Goal: Task Accomplishment & Management: Manage account settings

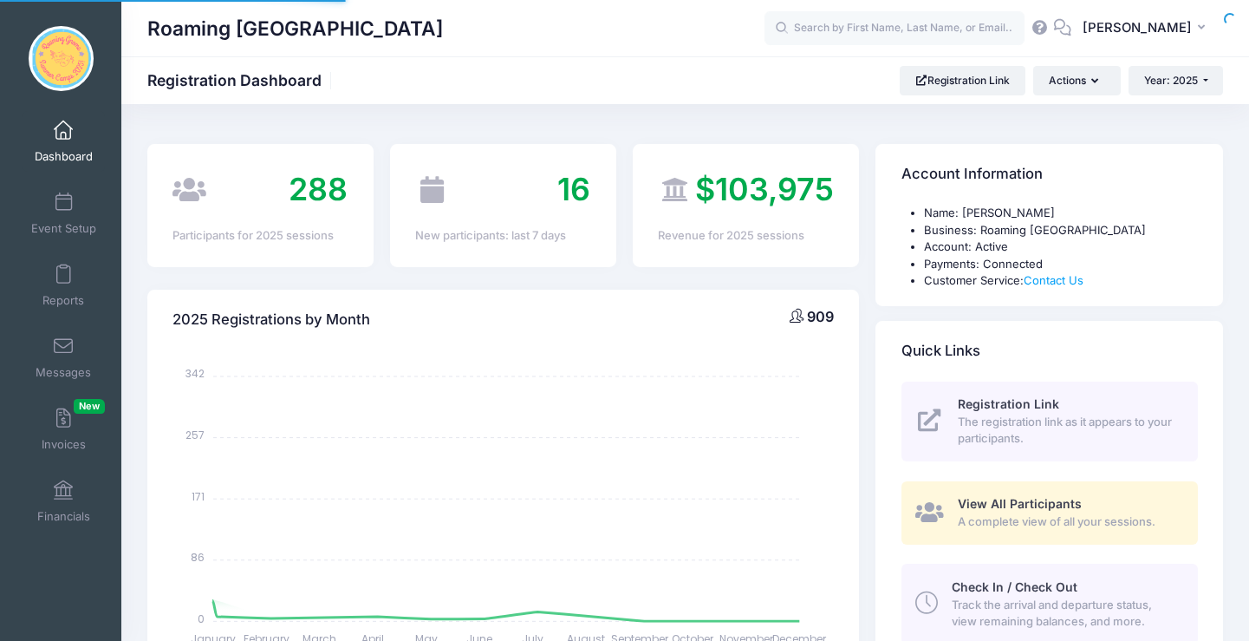
select select
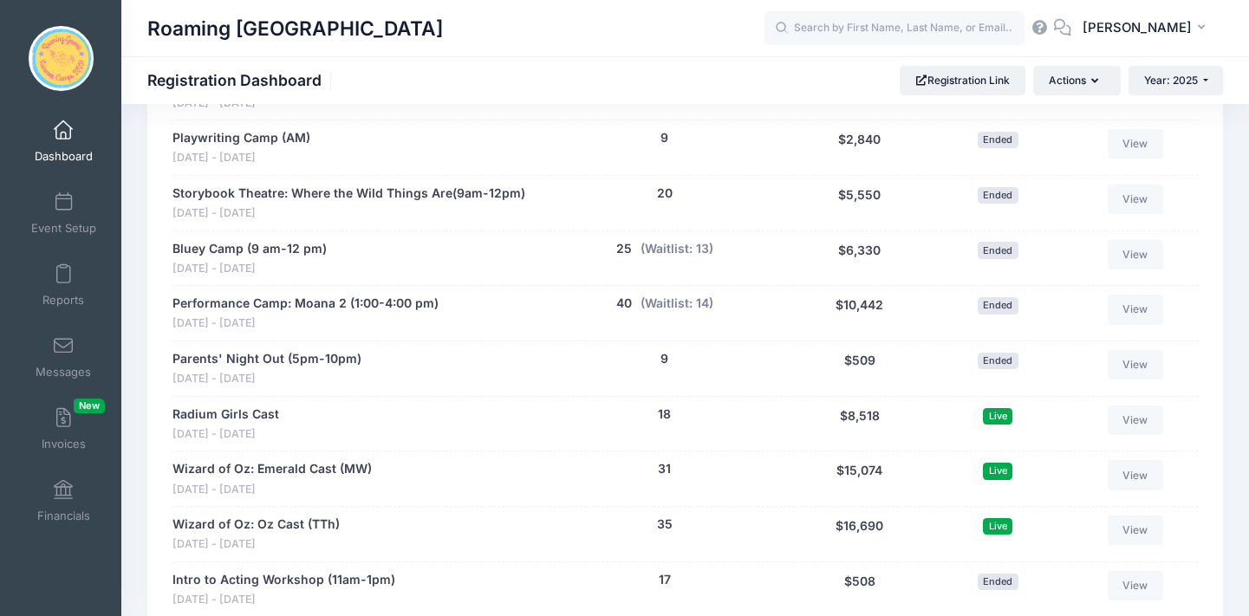
scroll to position [3133, 0]
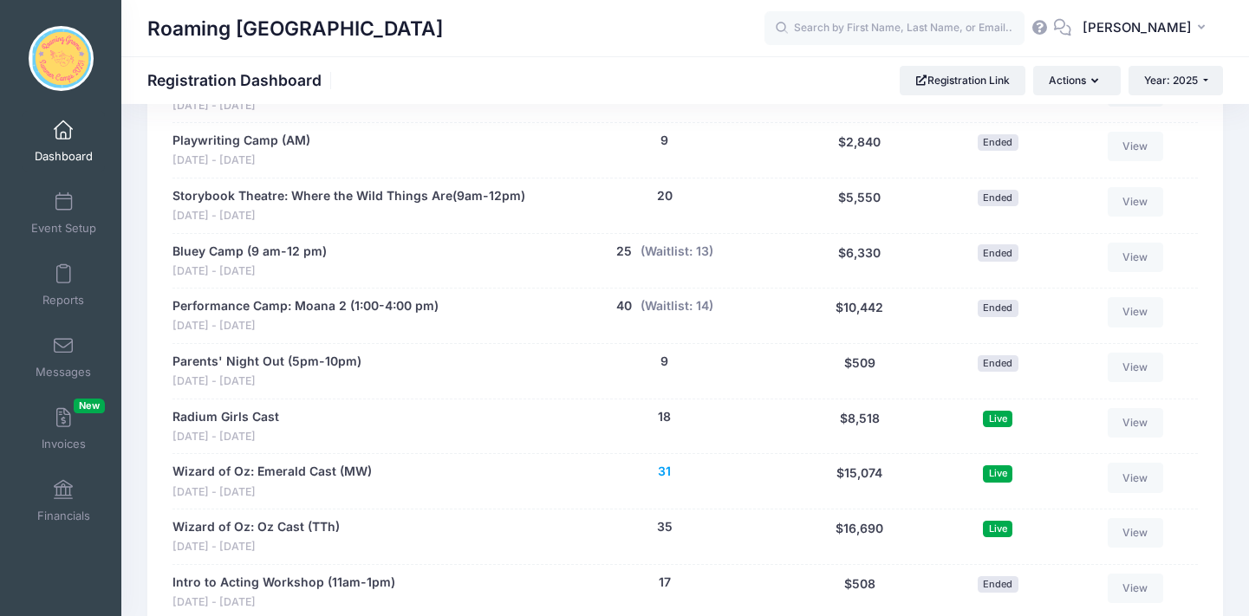
click at [669, 463] on button "31" at bounding box center [664, 472] width 13 height 18
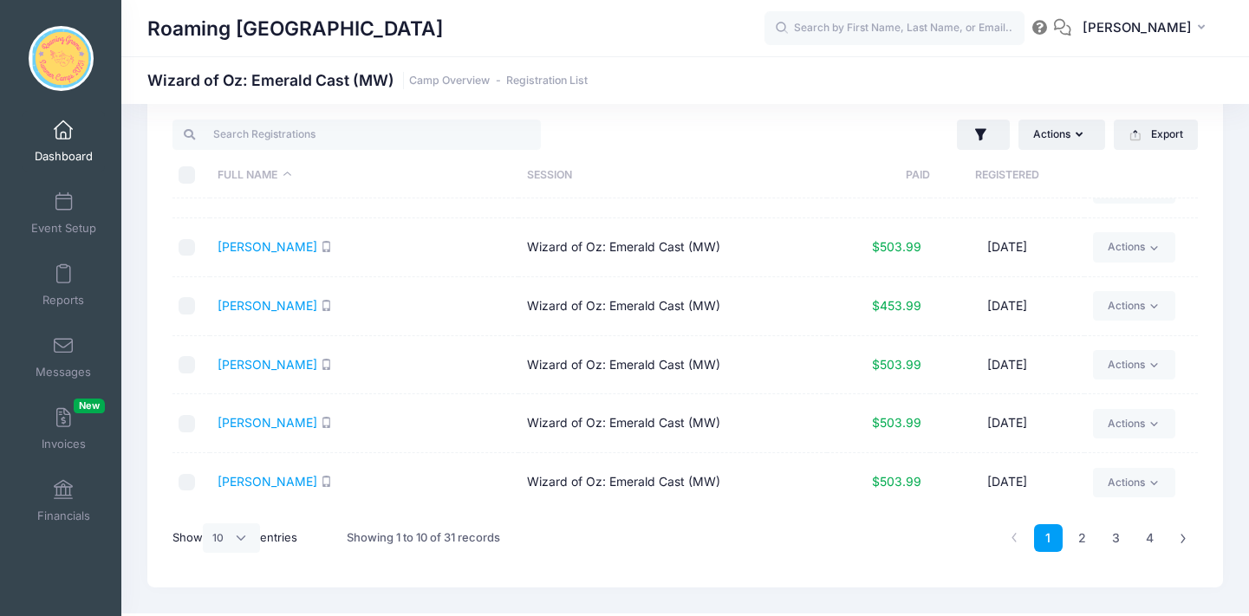
scroll to position [39, 0]
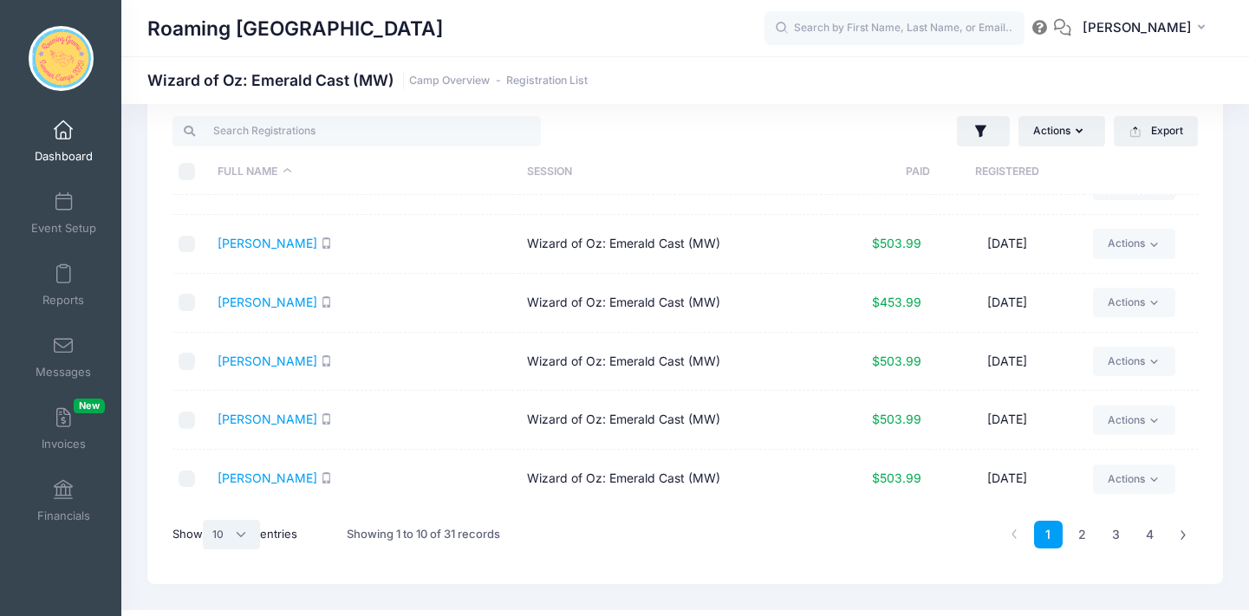
select select "50"
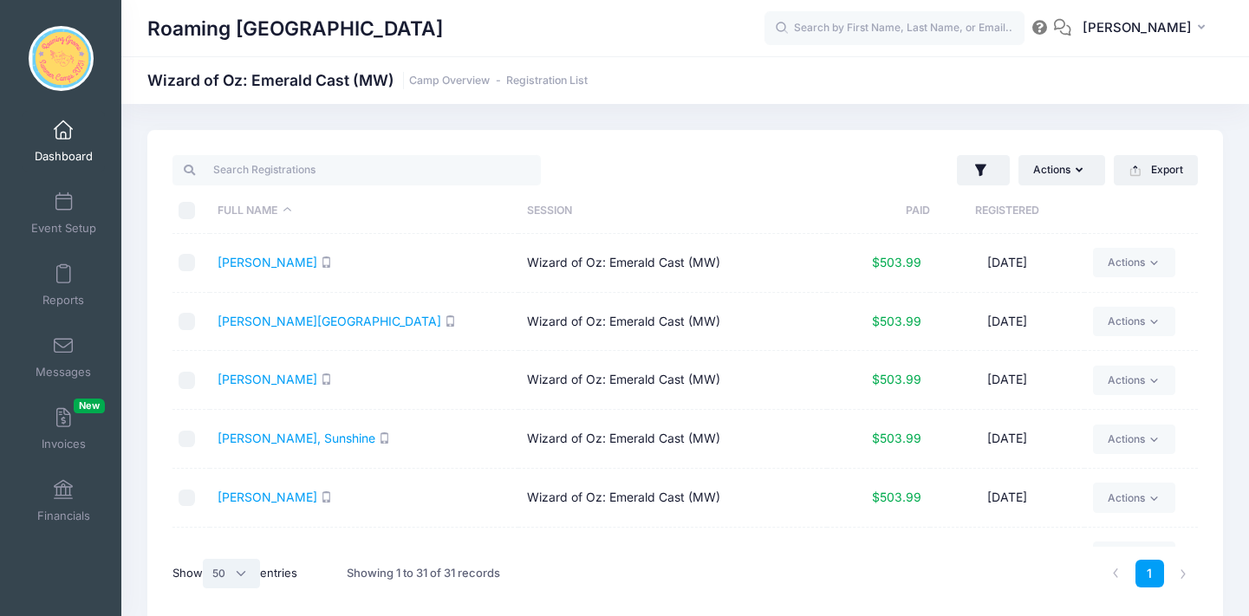
scroll to position [0, 0]
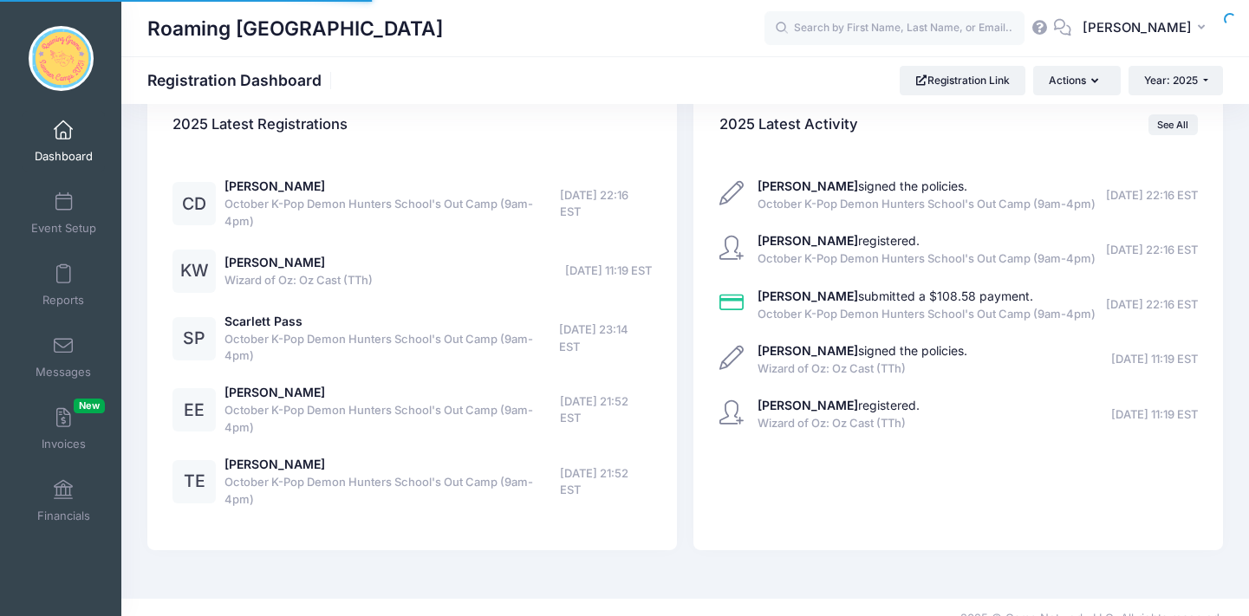
select select
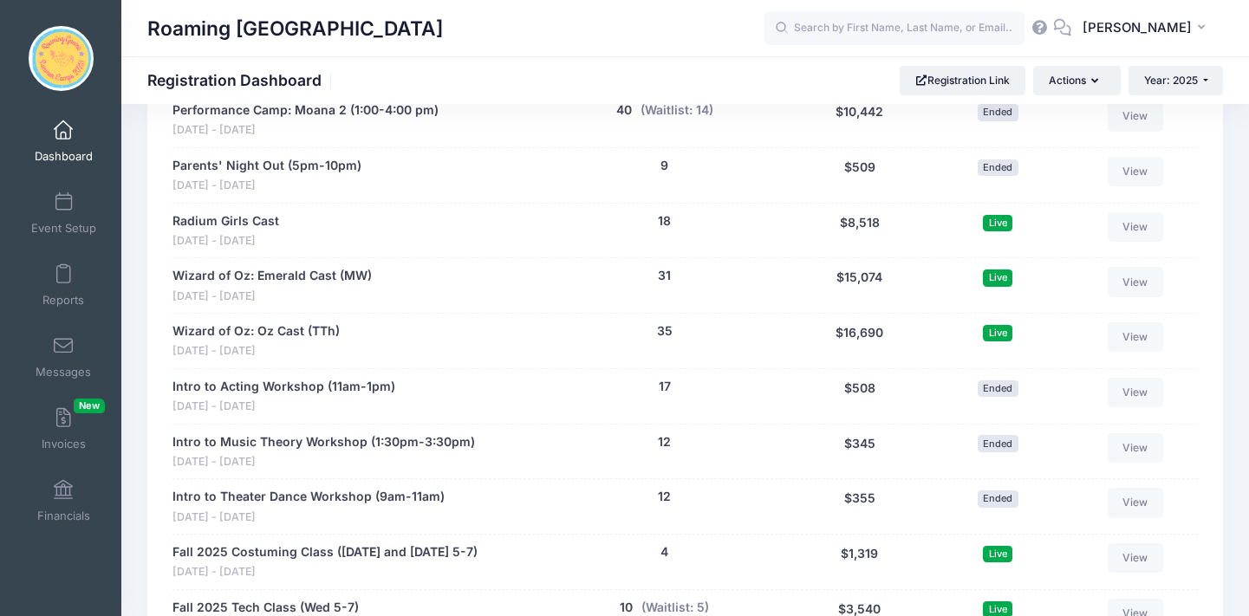
scroll to position [3324, 0]
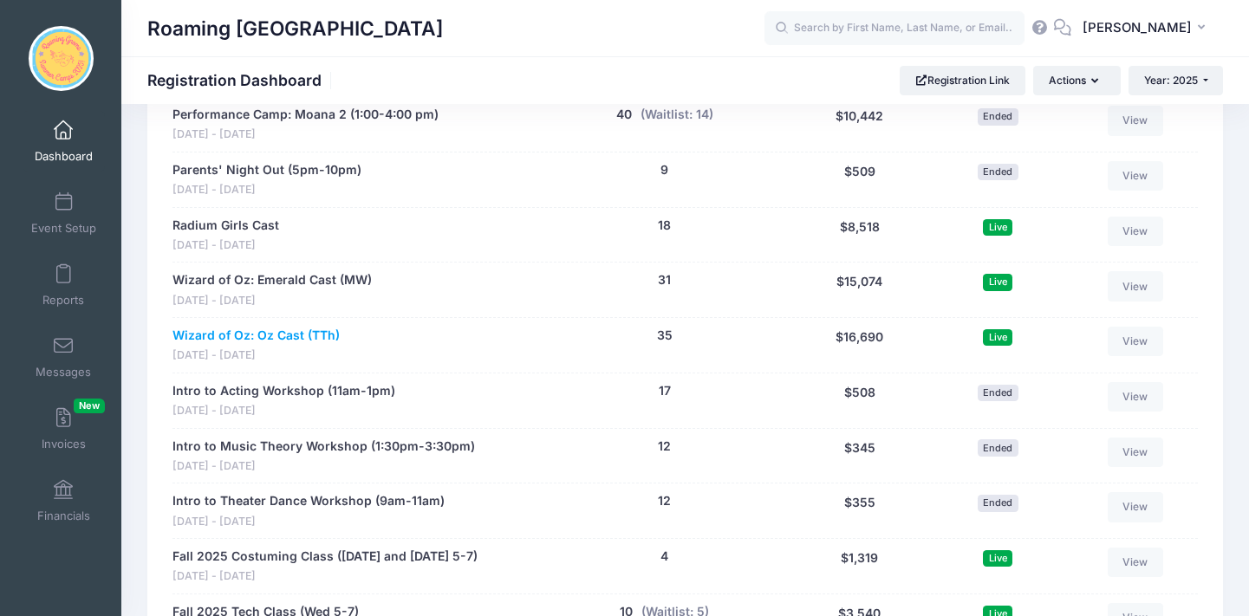
click at [284, 327] on link "Wizard of Oz: Oz Cast (TTh)" at bounding box center [256, 336] width 167 height 18
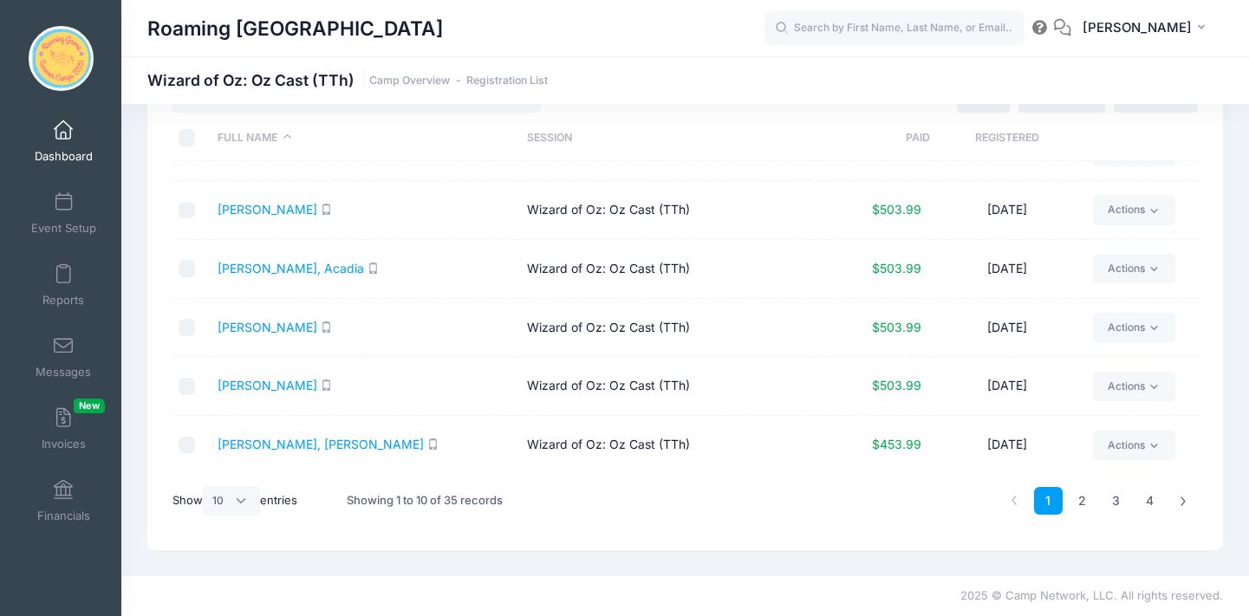
scroll to position [73, 0]
select select "50"
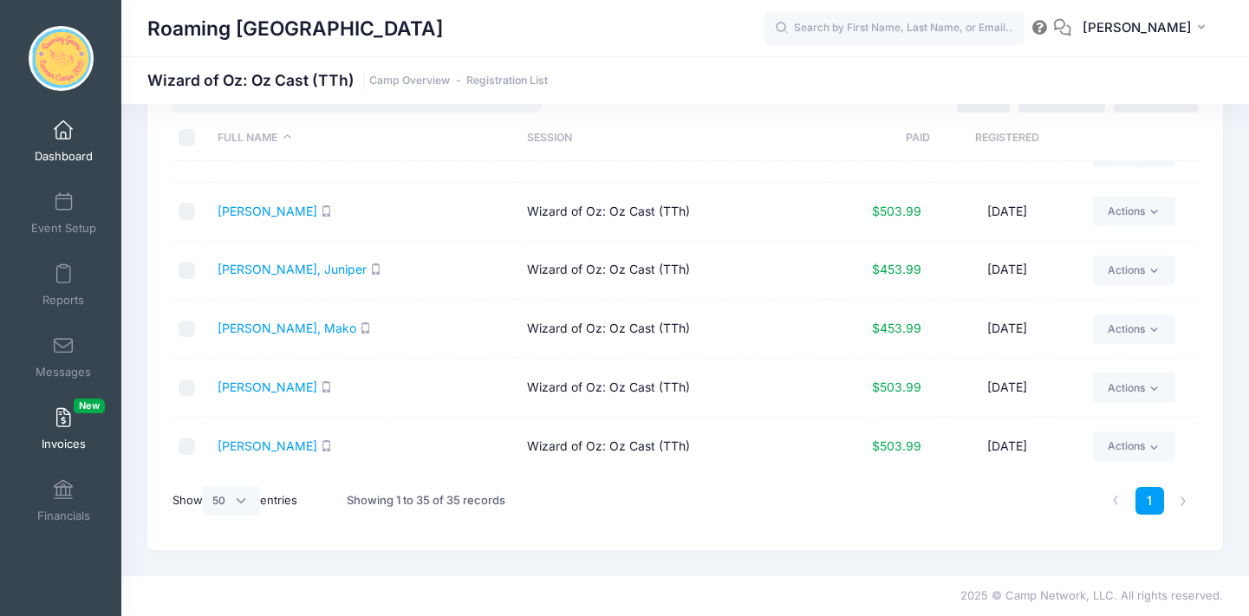
click at [74, 408] on span "New" at bounding box center [89, 406] width 31 height 15
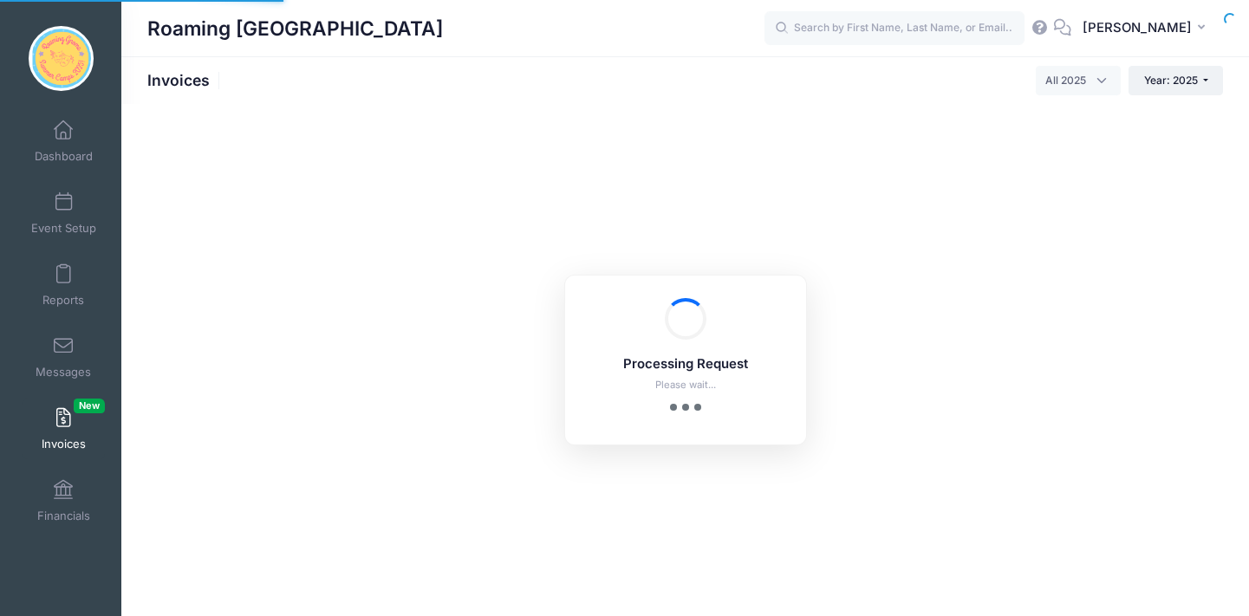
select select
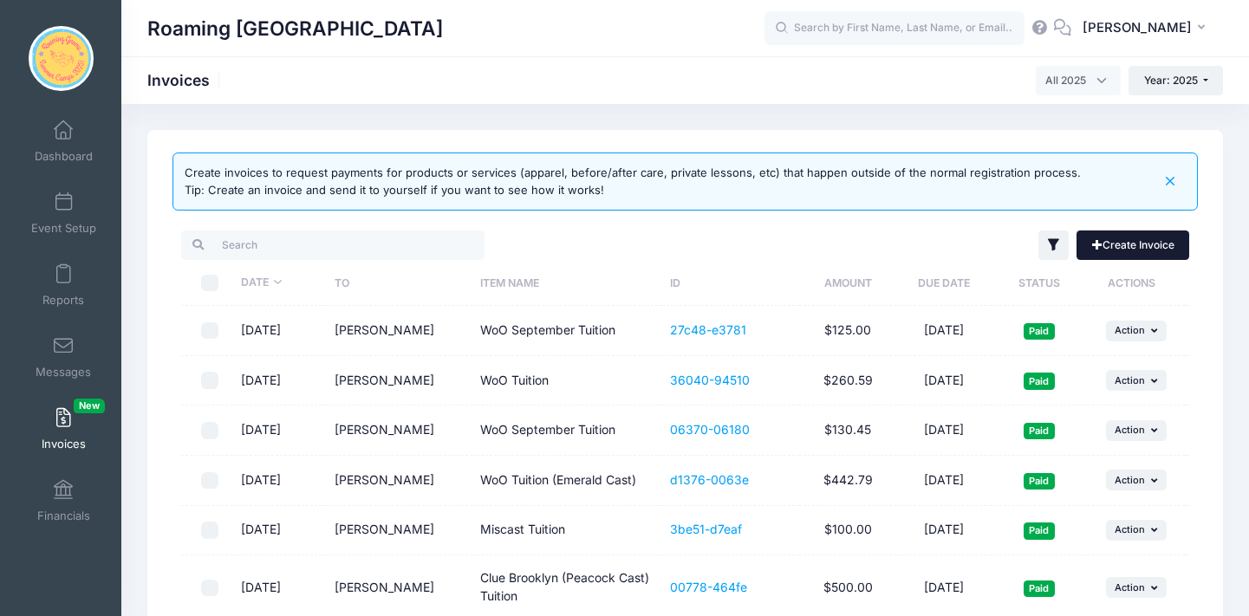
click at [1107, 245] on link "Create Invoice" at bounding box center [1133, 245] width 113 height 29
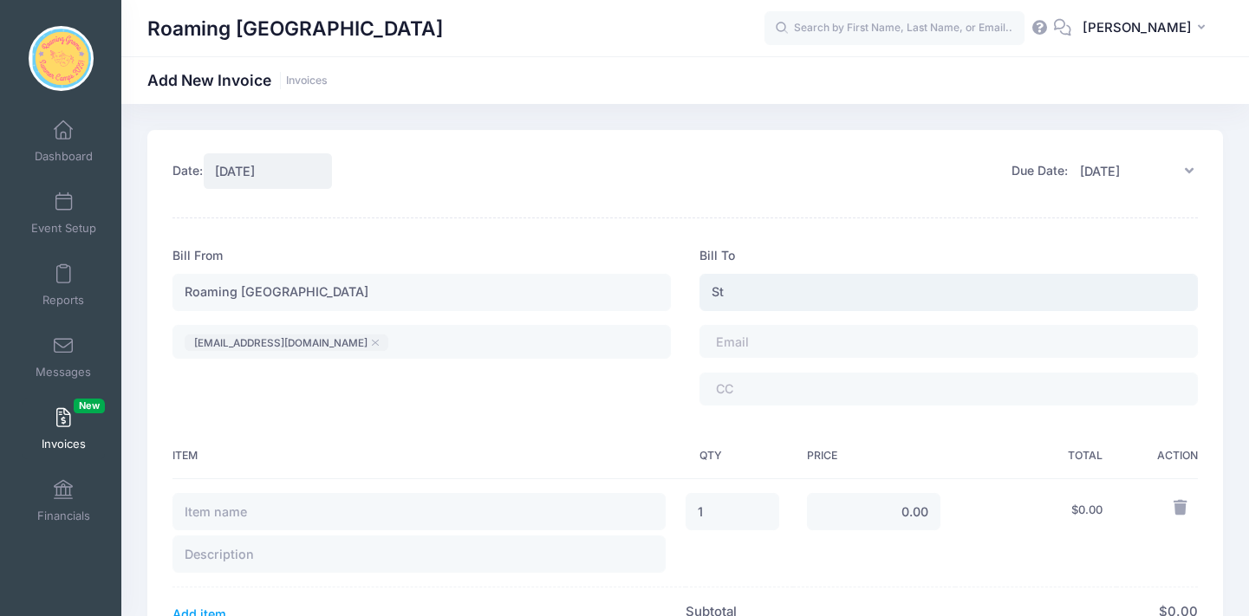
type input "S"
click at [910, 33] on input "text" at bounding box center [895, 28] width 260 height 35
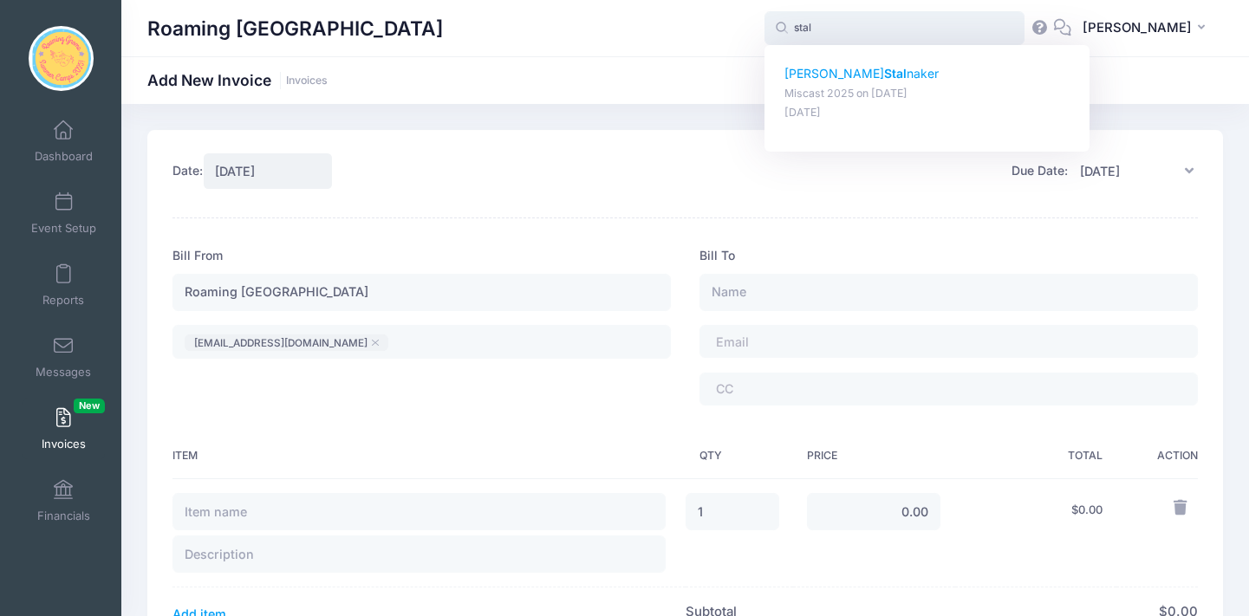
click at [871, 86] on p "Miscast 2025 on [DATE]" at bounding box center [928, 94] width 286 height 16
type input "[PERSON_NAME] (Miscast 2025, [DATE])"
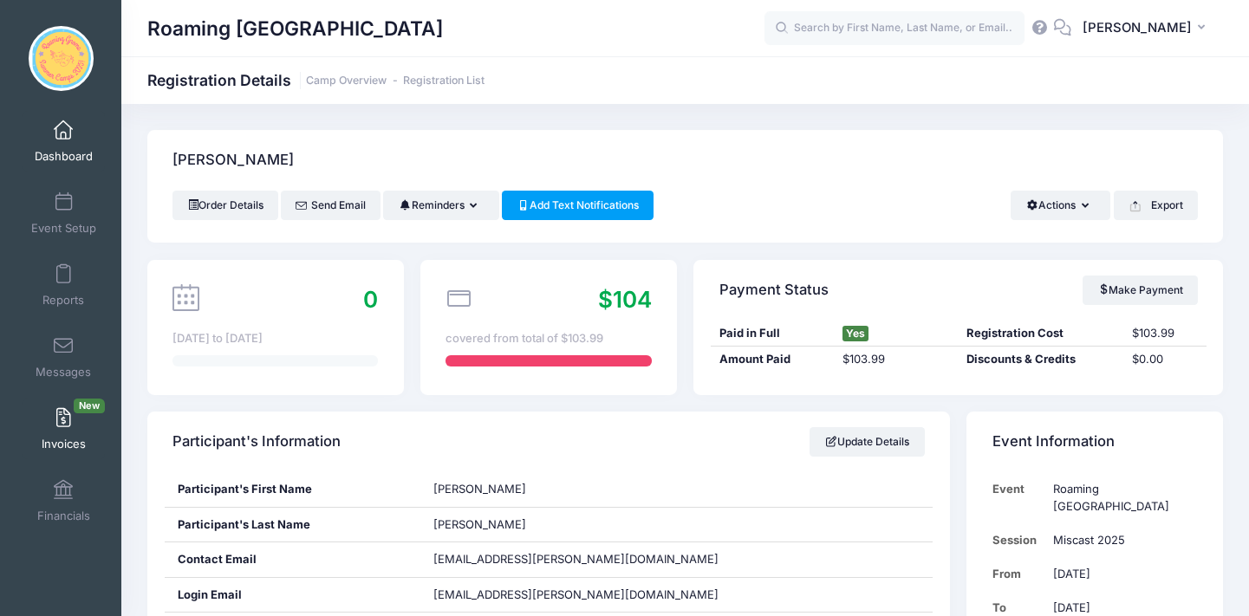
click at [63, 425] on span at bounding box center [63, 418] width 0 height 19
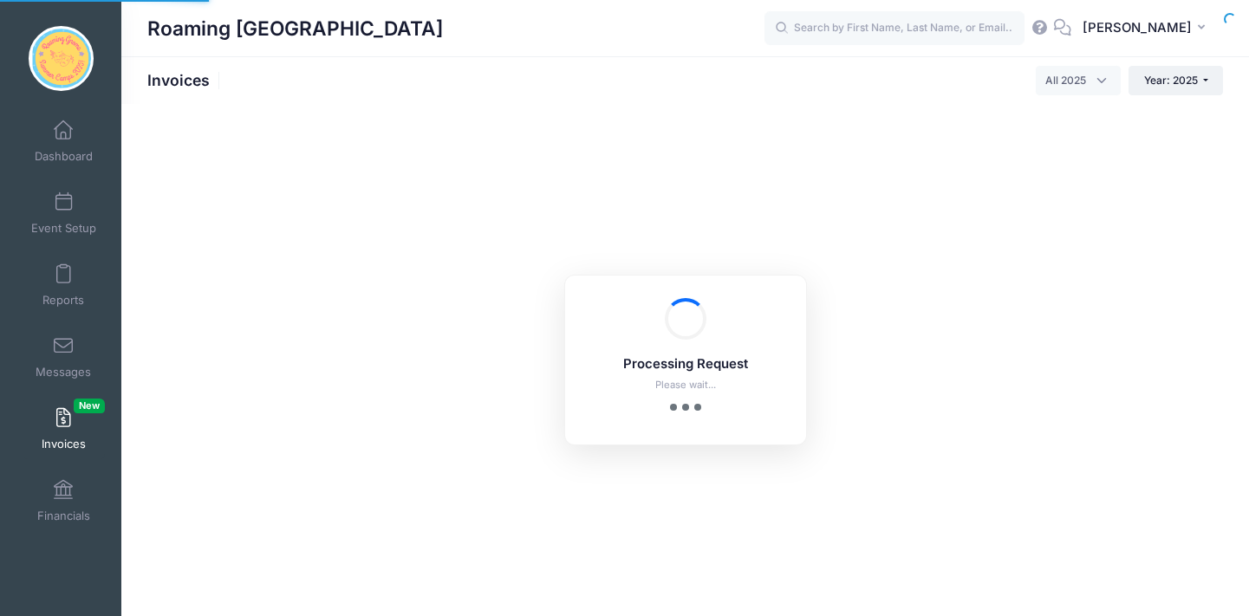
select select
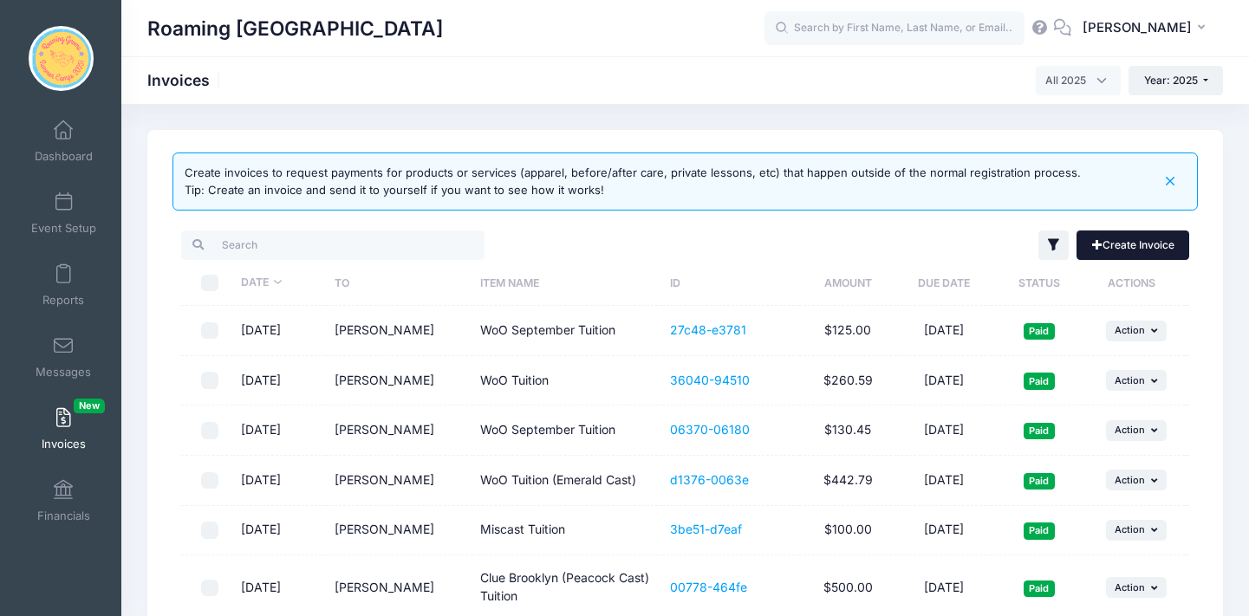
click at [1105, 244] on link "Create Invoice" at bounding box center [1133, 245] width 113 height 29
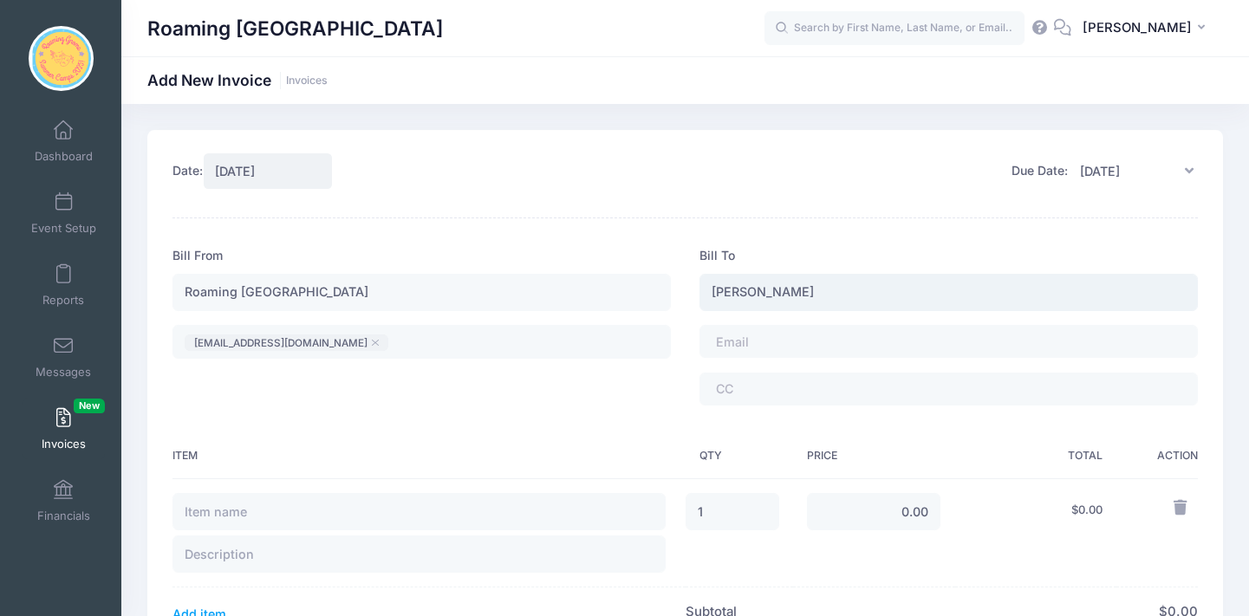
type input "[PERSON_NAME]"
click at [818, 335] on tags "​" at bounding box center [949, 341] width 499 height 33
type input "S"
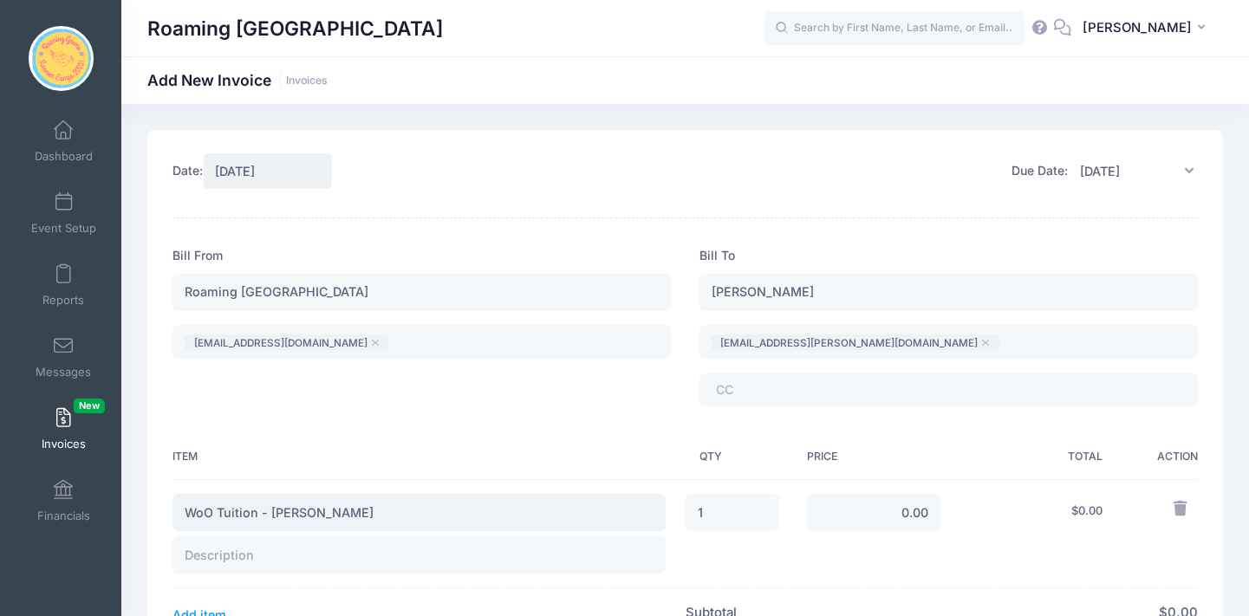
type input "WoO Tuition - Stella Stalnaker"
click at [625, 414] on div "Bill From Roaming Gnome Theatre info@roaminggnometheatre.com ​ info@roaminggnom…" at bounding box center [422, 333] width 527 height 173
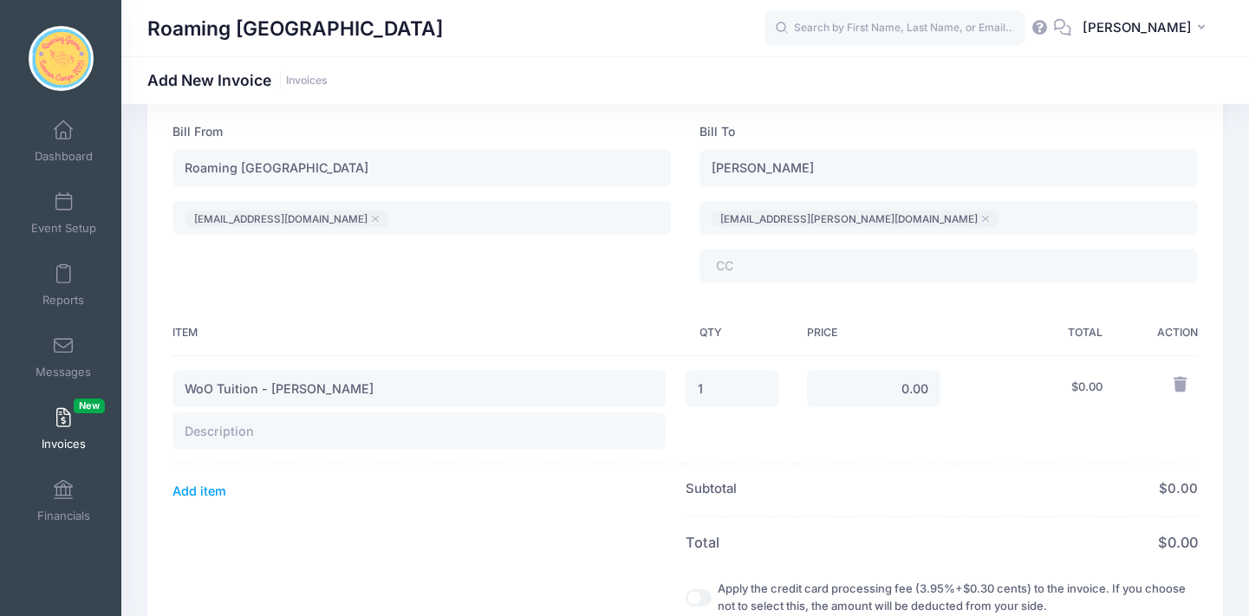
scroll to position [136, 0]
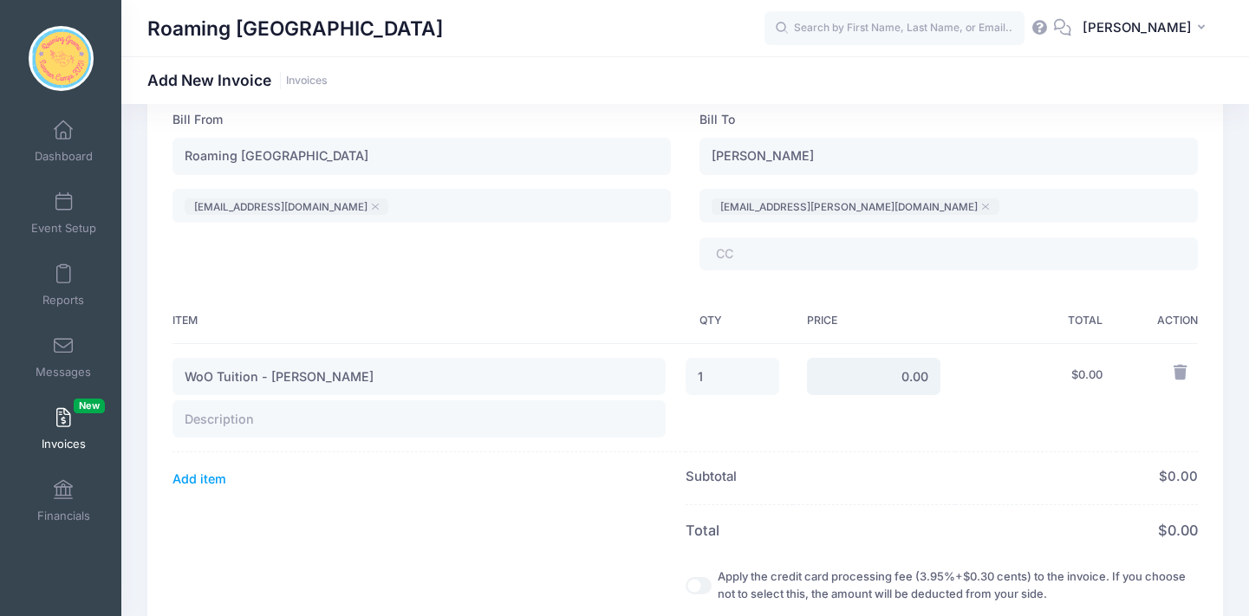
click at [896, 381] on input "0.00" at bounding box center [874, 376] width 134 height 37
type input "500.00"
click at [525, 412] on input "text" at bounding box center [419, 419] width 493 height 37
type input "Oz Cast"
click at [552, 537] on th at bounding box center [429, 529] width 512 height 49
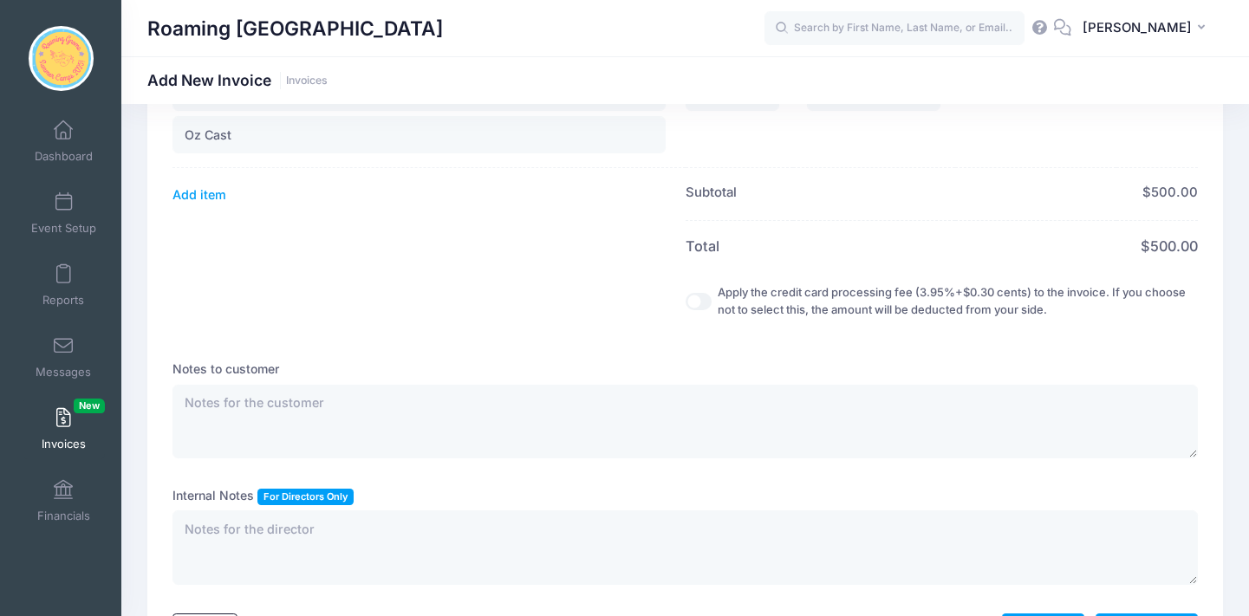
scroll to position [421, 0]
click at [686, 302] on input "Apply the credit card processing fee (3.95%+$0.30 cents) to the invoice. If you…" at bounding box center [699, 300] width 26 height 17
checkbox input "true"
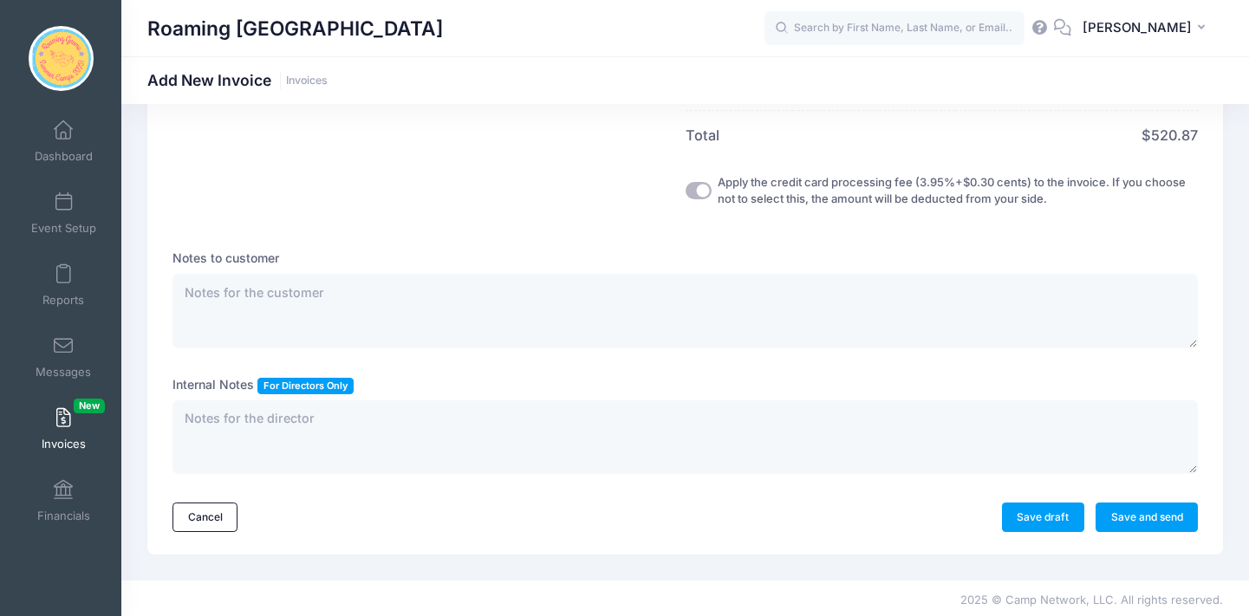
scroll to position [547, 0]
click at [553, 291] on textarea at bounding box center [686, 312] width 1026 height 75
type textarea "P"
click at [1134, 512] on link "Save and send" at bounding box center [1147, 518] width 102 height 29
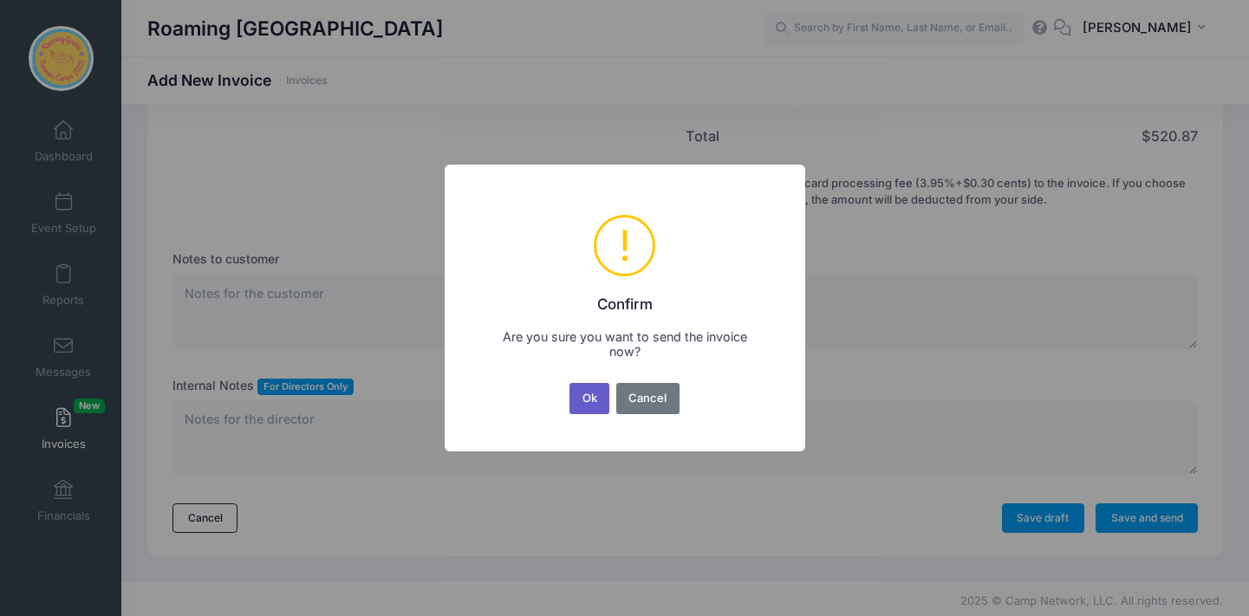
click at [590, 400] on button "Ok" at bounding box center [590, 398] width 40 height 31
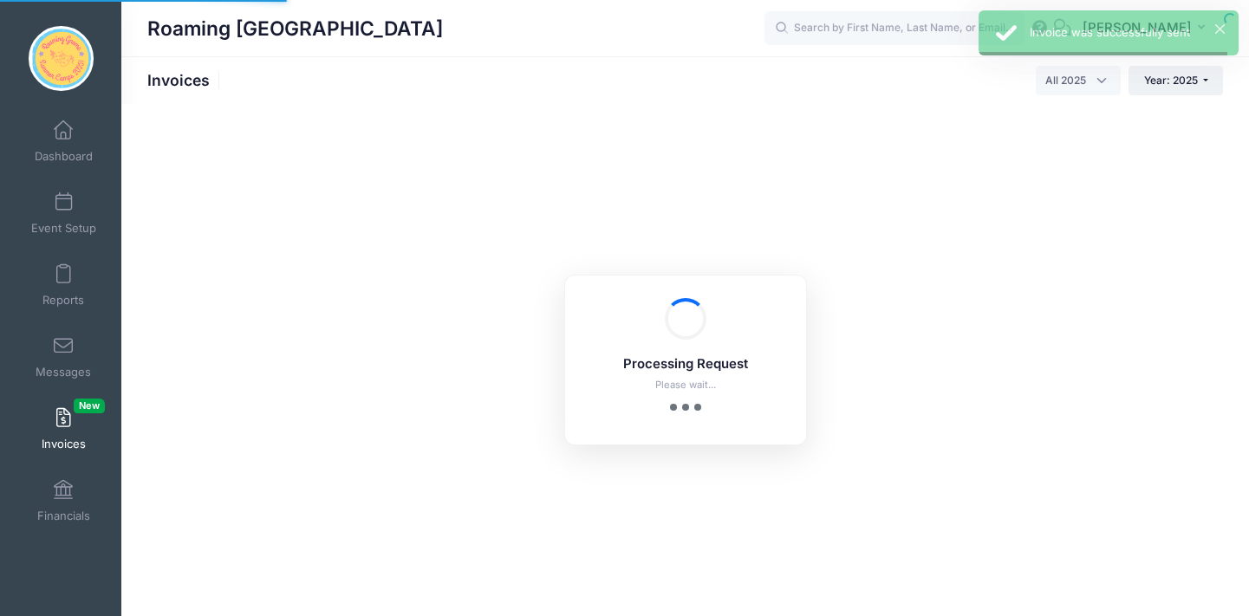
select select
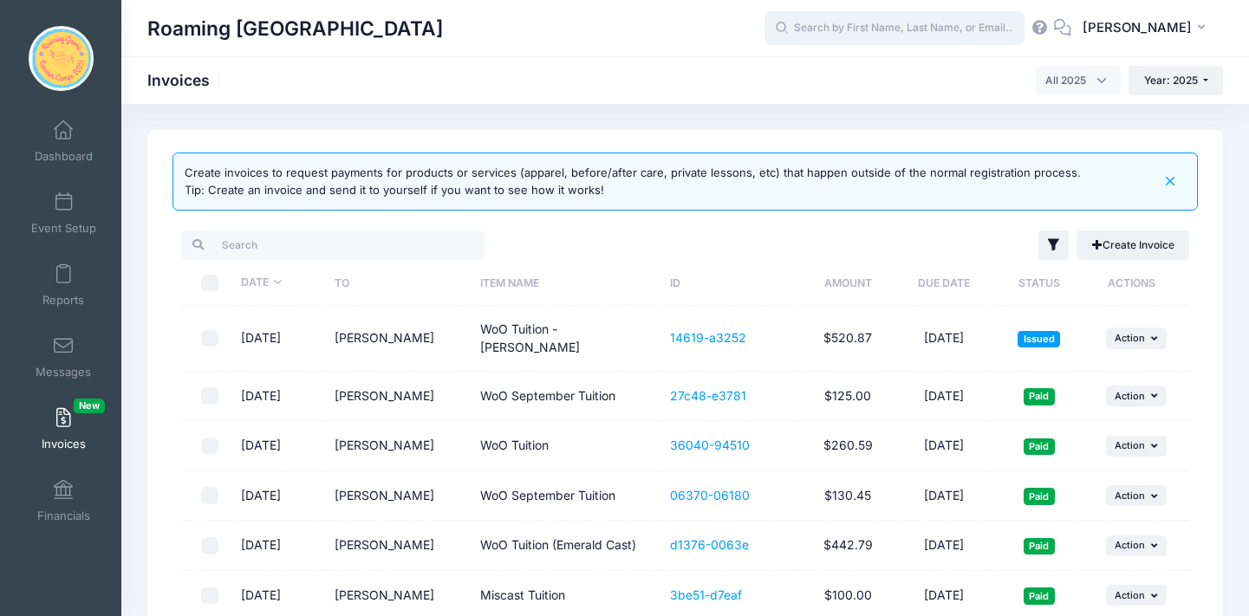
click at [855, 36] on input "text" at bounding box center [895, 28] width 260 height 35
type input "c"
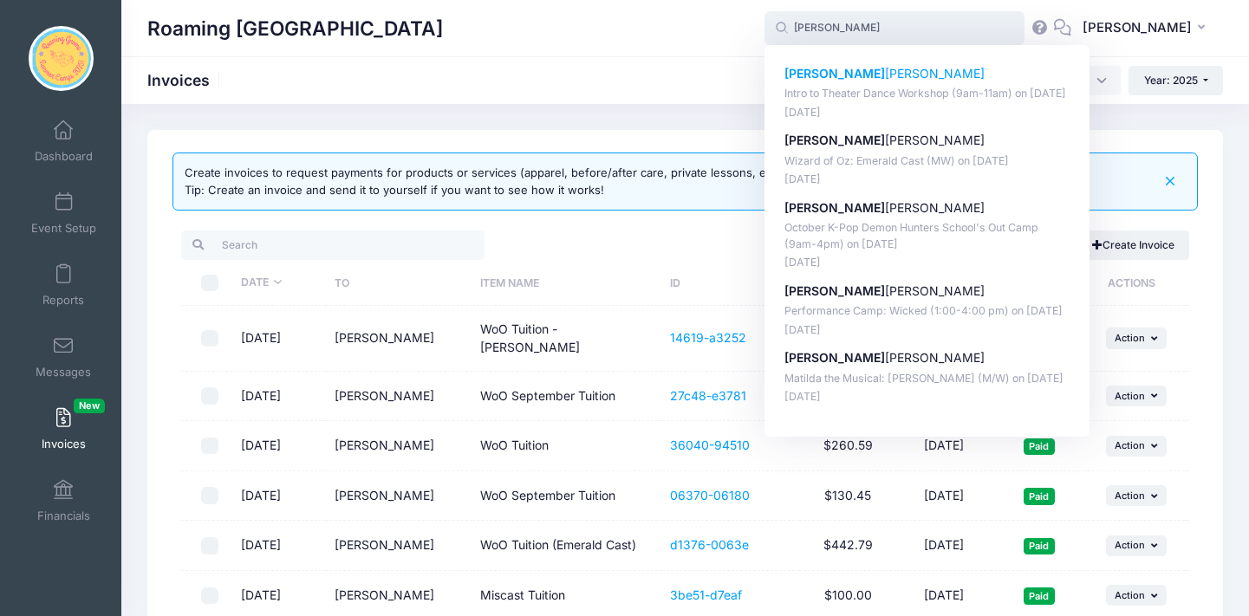
click at [857, 76] on p "[PERSON_NAME]" at bounding box center [928, 74] width 286 height 18
type input "[PERSON_NAME] (Intro to Theater Dance Workshop (9am-11am), [DATE])"
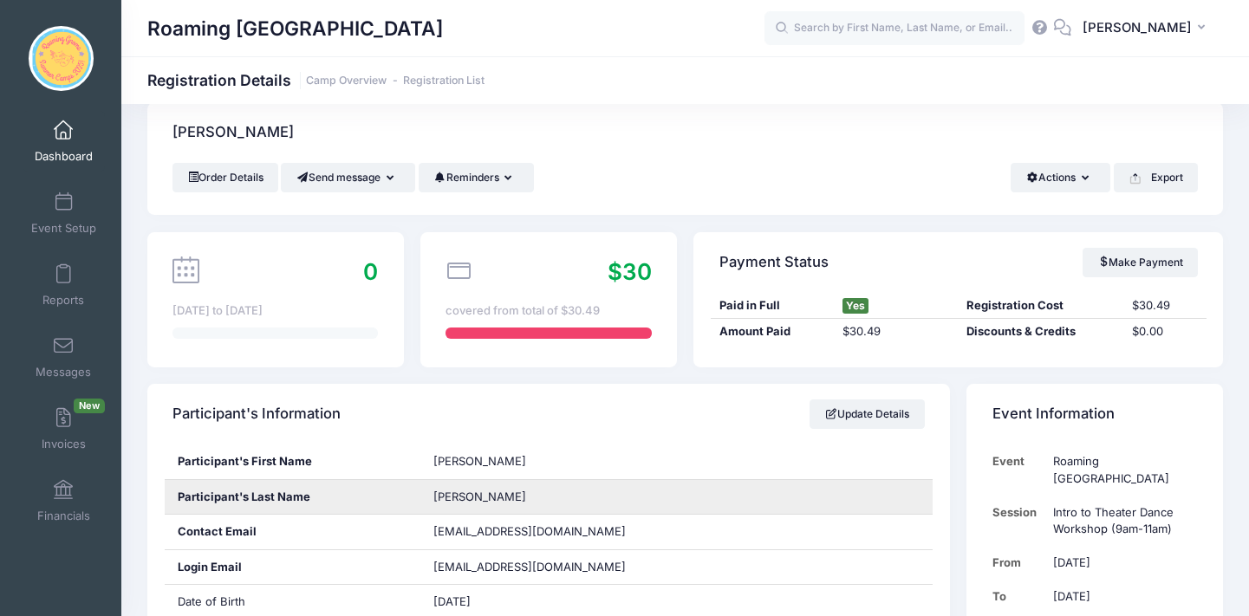
scroll to position [12, 0]
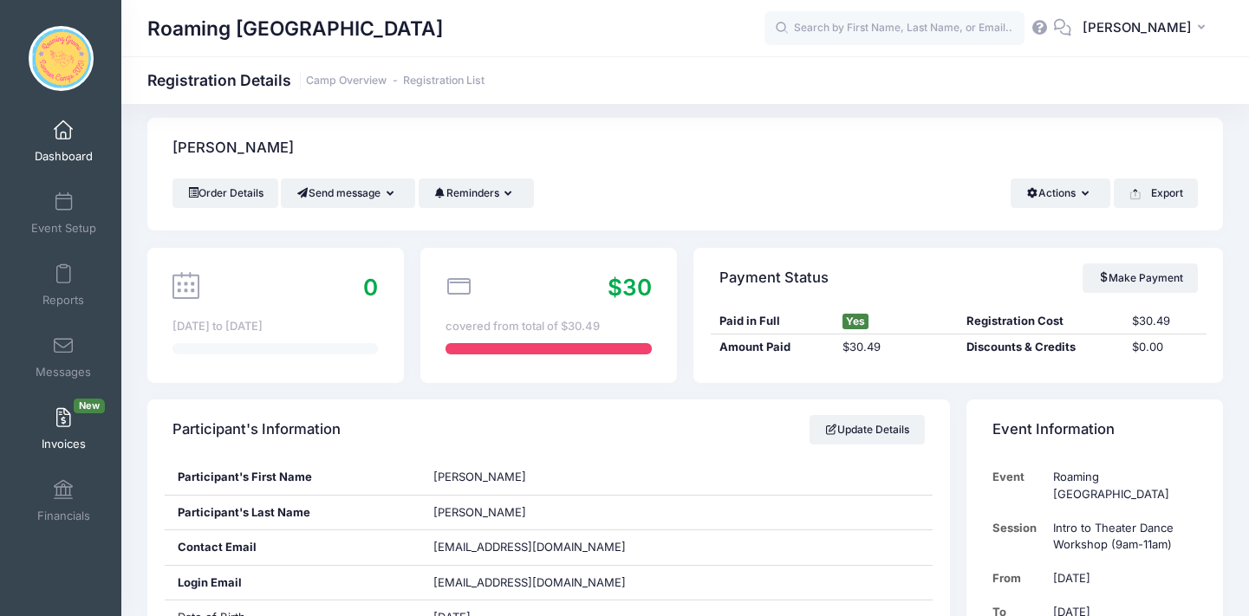
click at [63, 423] on span at bounding box center [63, 418] width 0 height 19
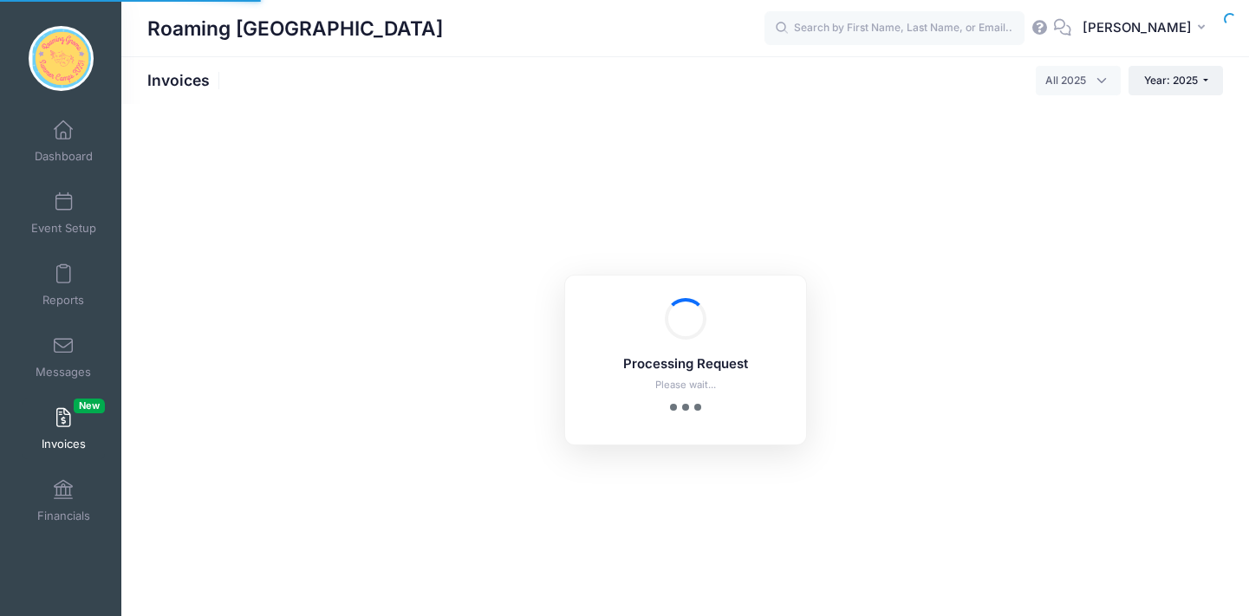
select select
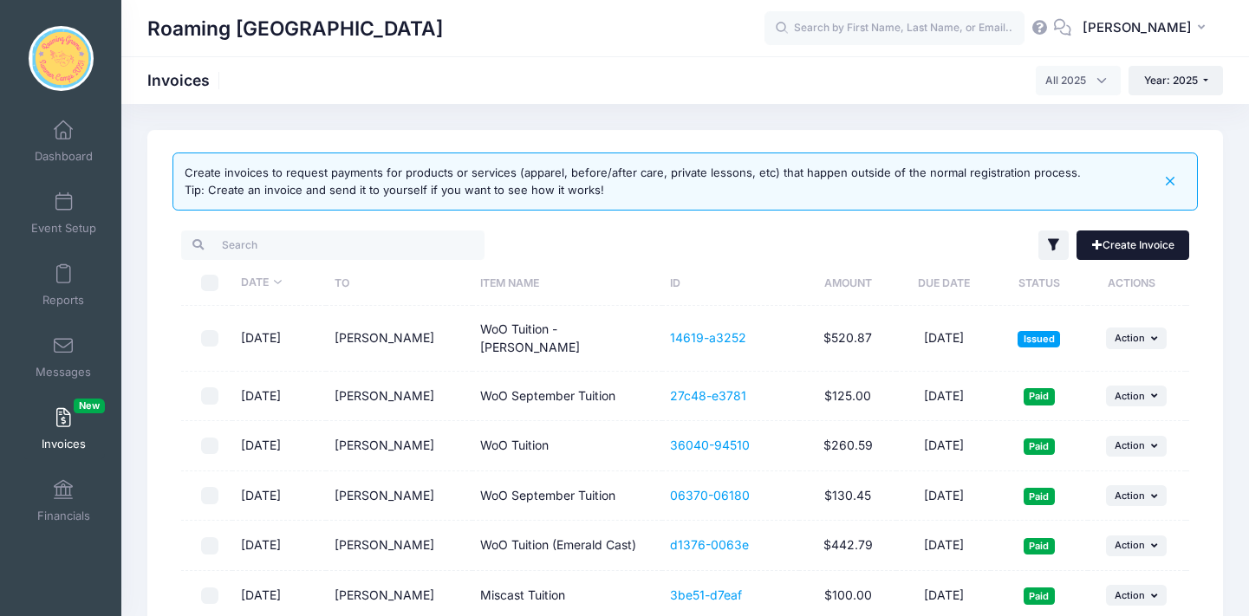
click at [1110, 238] on link "Create Invoice" at bounding box center [1133, 245] width 113 height 29
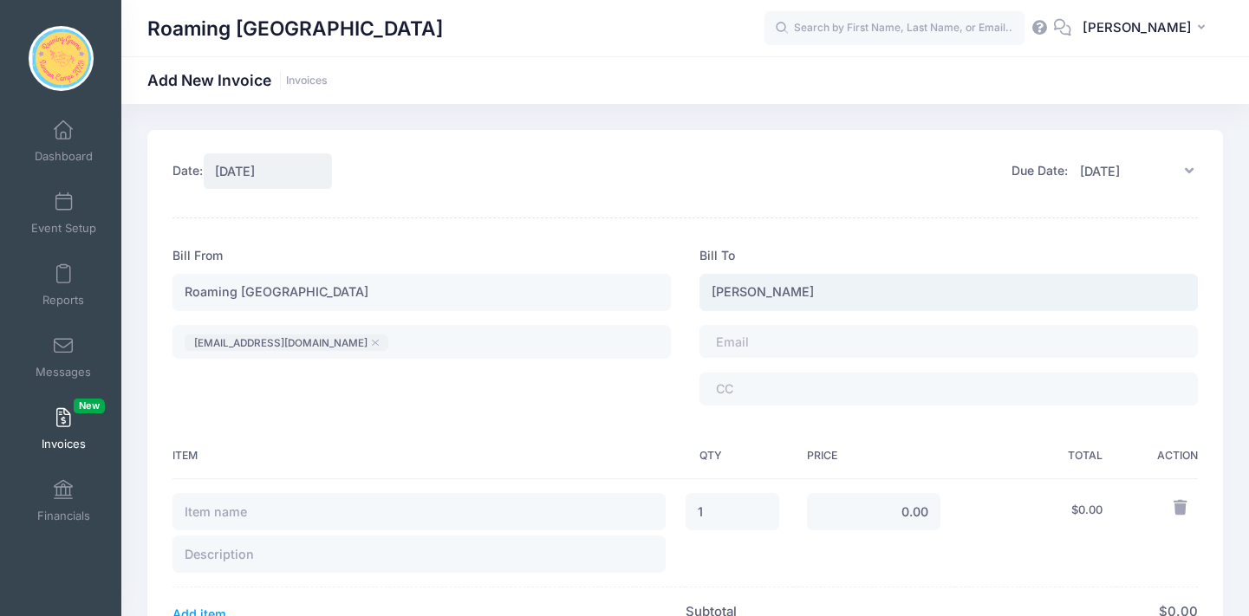
type input "Susan"
click at [804, 35] on input "text" at bounding box center [895, 28] width 260 height 35
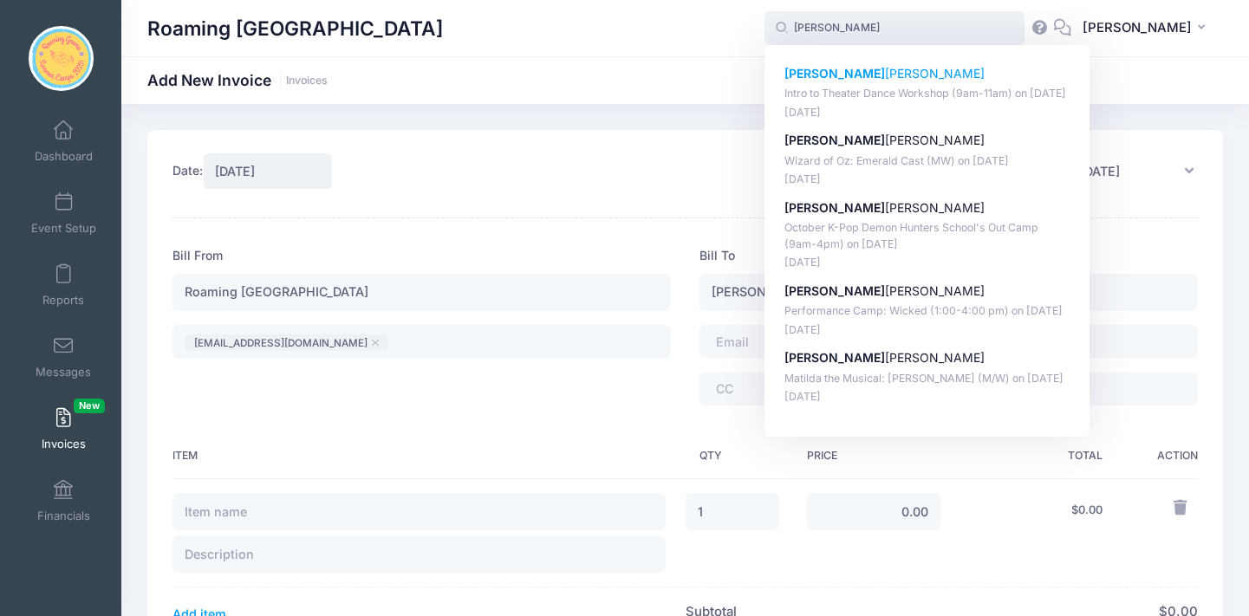
click at [835, 82] on p "Cora Andersen" at bounding box center [928, 74] width 286 height 18
type input "Cora Andersen (Intro to Theater Dance Workshop (9am-11am), Sep-06, 2025)"
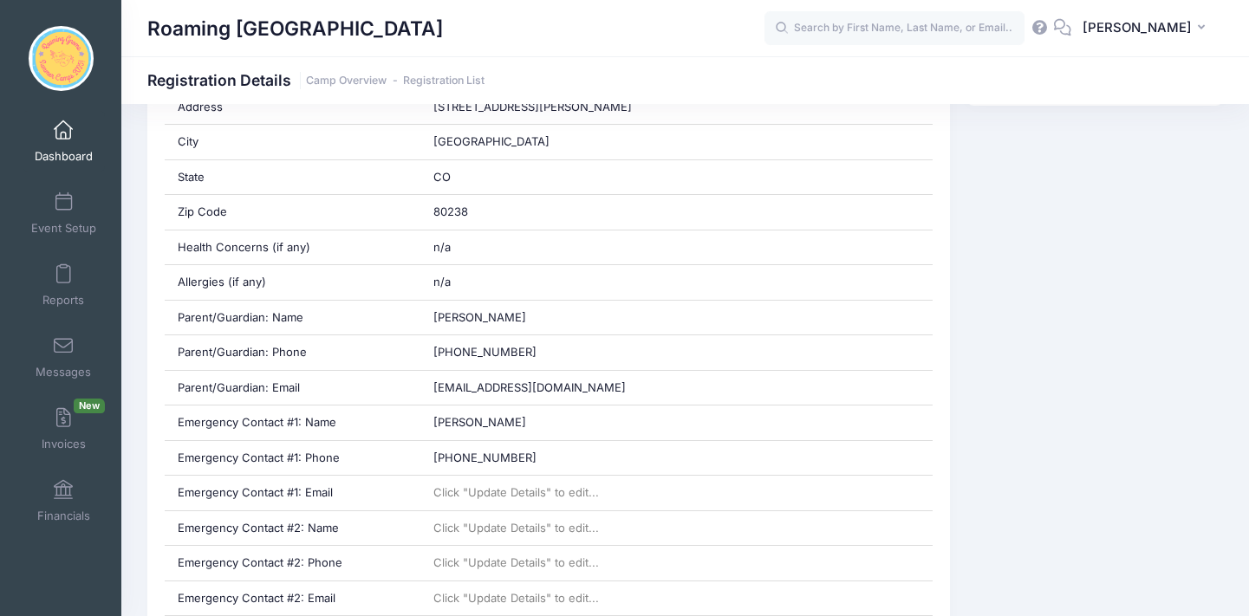
scroll to position [560, 0]
click at [54, 416] on link "Invoices New" at bounding box center [64, 429] width 82 height 61
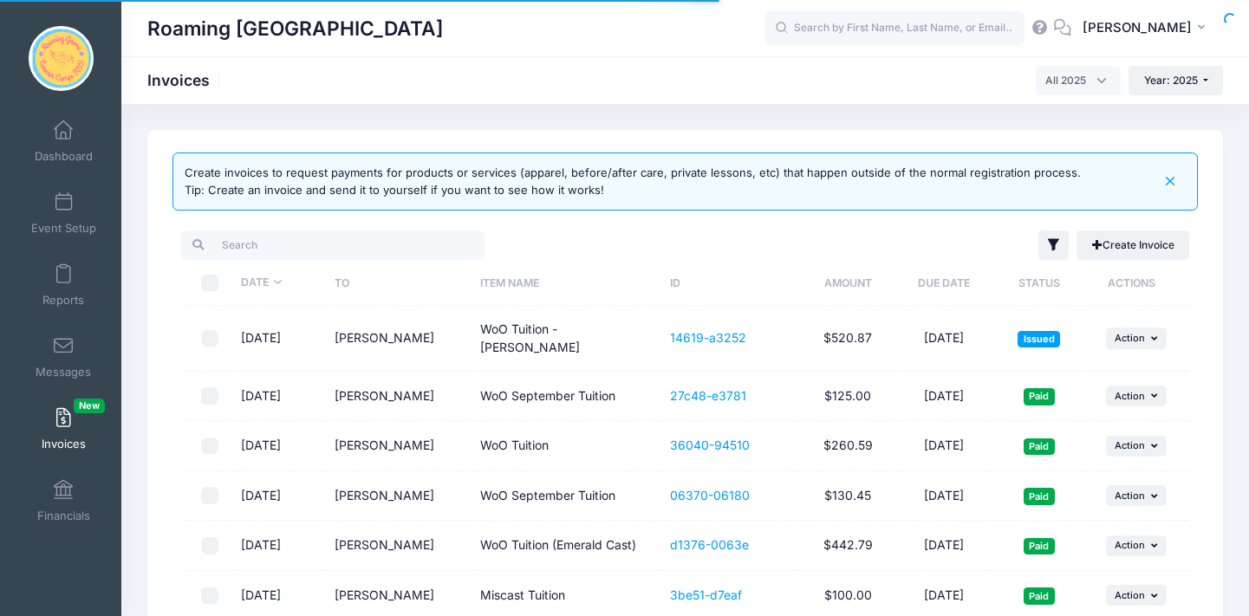
select select
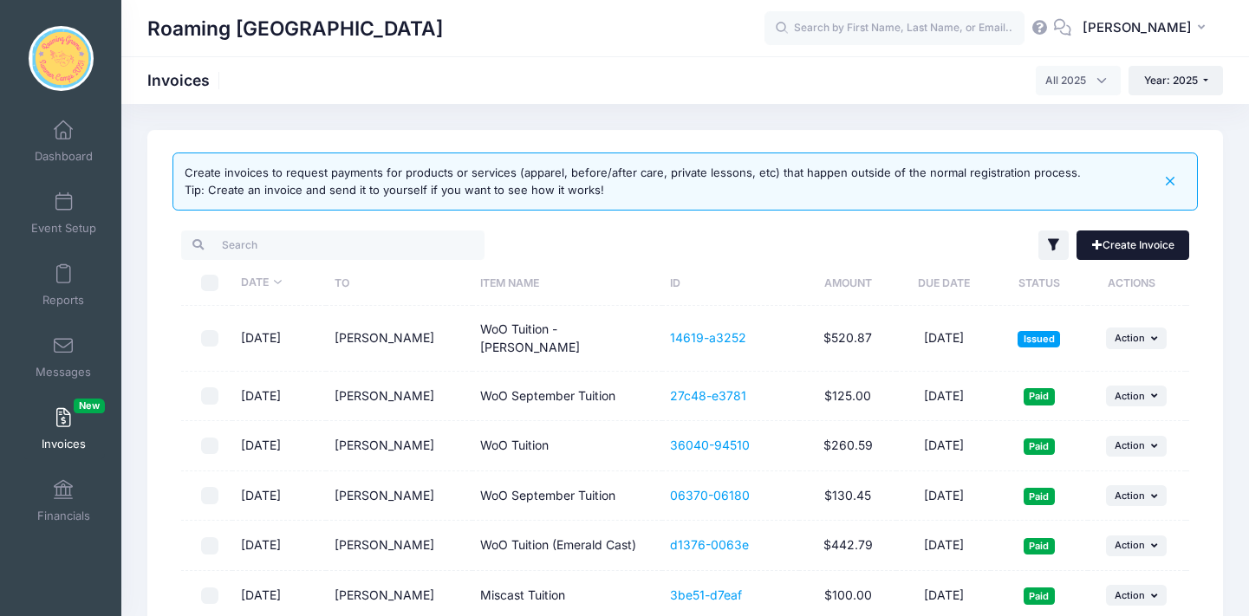
click at [1157, 246] on link "Create Invoice" at bounding box center [1133, 245] width 113 height 29
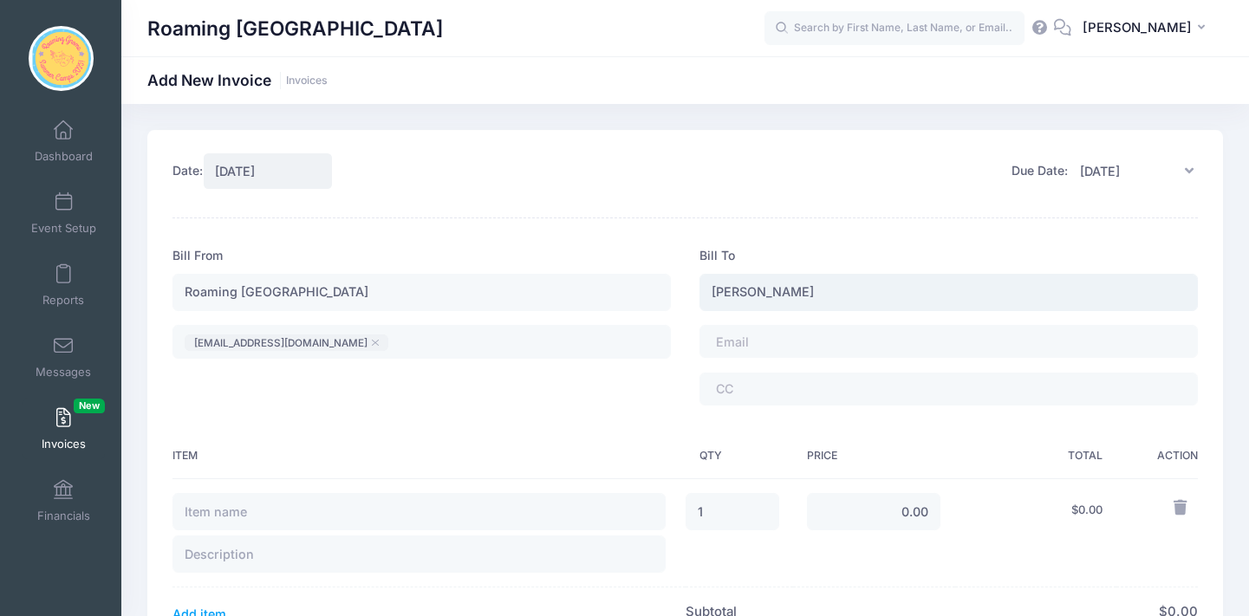
type input "Susan Anderson"
click at [844, 330] on tags "​" at bounding box center [949, 341] width 499 height 33
type input "WoO Tuition - Cora Anderson"
click at [915, 518] on input "0.00" at bounding box center [874, 512] width 134 height 37
type input "500.00"
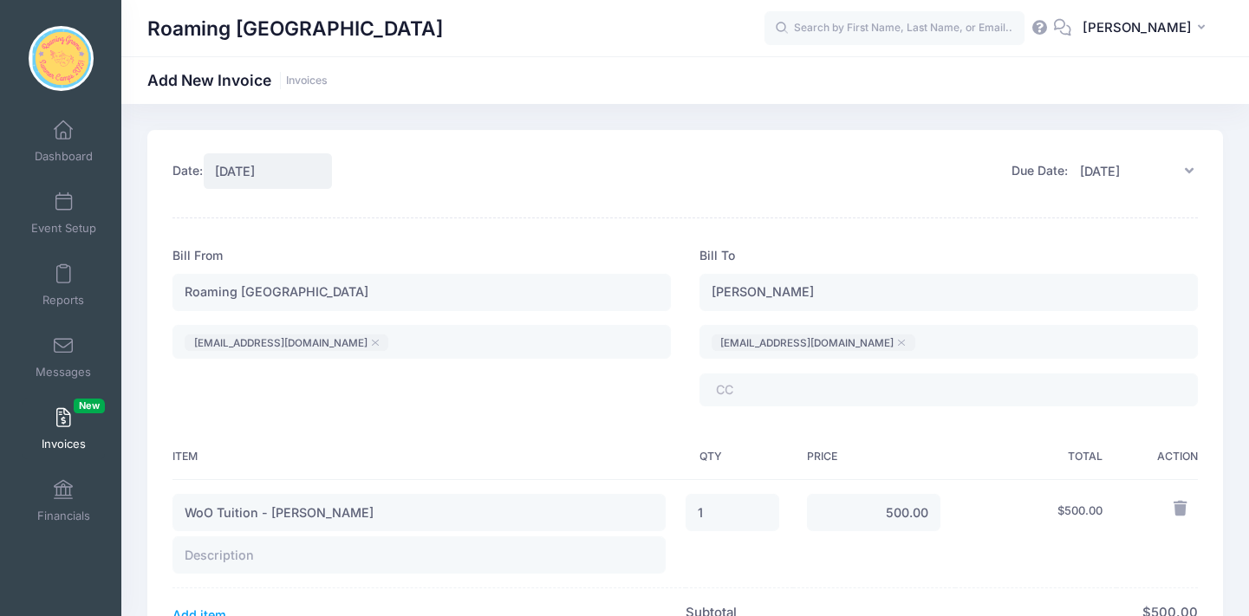
click at [886, 564] on td "500.00" at bounding box center [874, 533] width 162 height 109
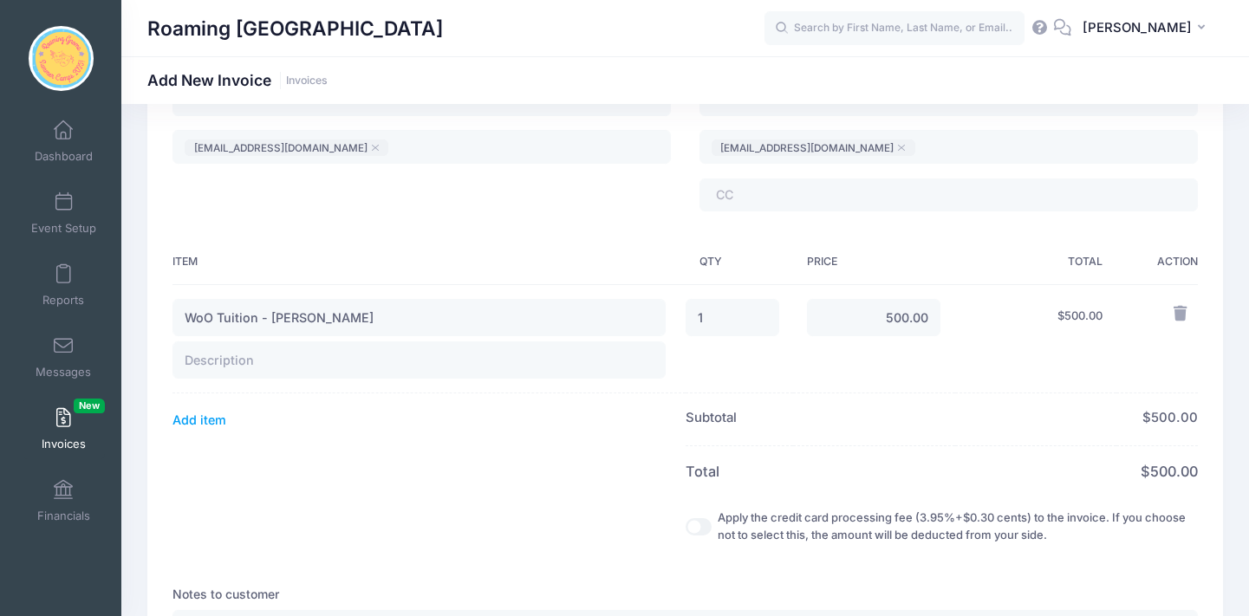
scroll to position [196, 0]
click at [483, 360] on input "text" at bounding box center [419, 359] width 493 height 37
type input "O"
type input "Emerald Cast"
click at [686, 525] on input "Apply the credit card processing fee (3.95%+$0.30 cents) to the invoice. If you…" at bounding box center [699, 526] width 26 height 17
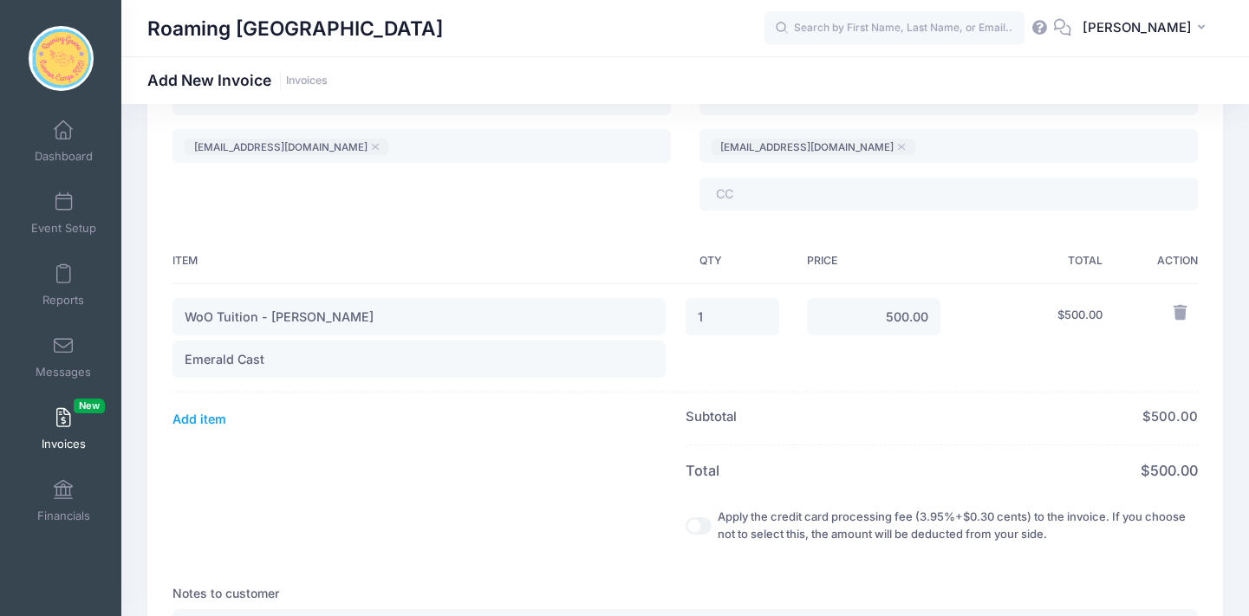
checkbox input "true"
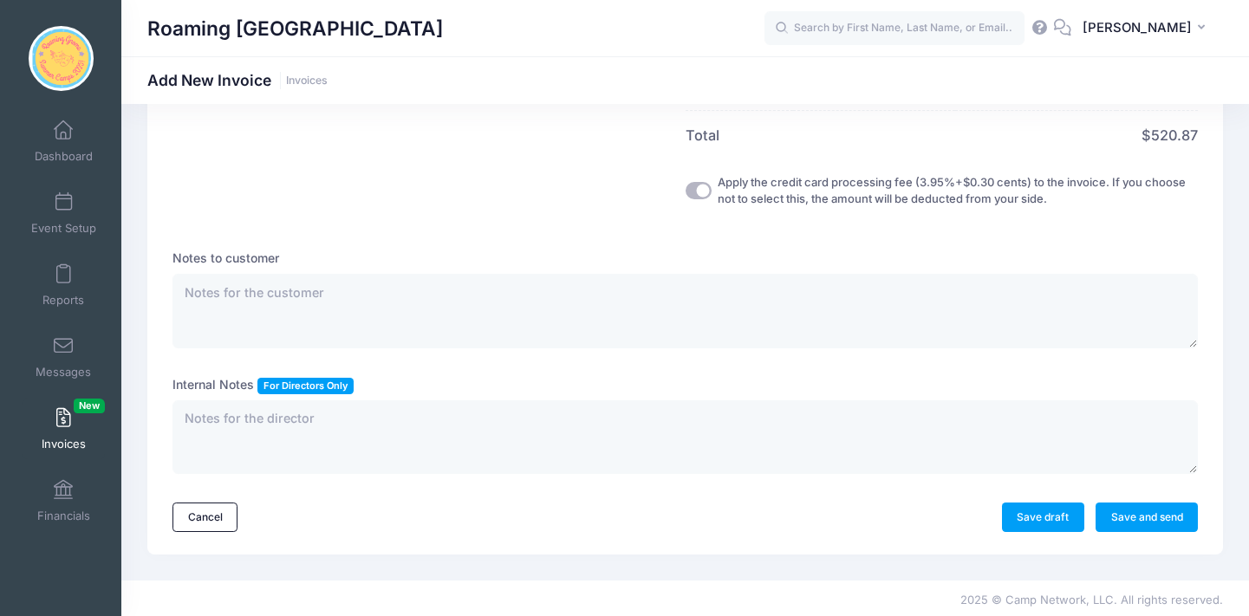
scroll to position [547, 0]
click at [1129, 508] on link "Save and send" at bounding box center [1147, 518] width 102 height 29
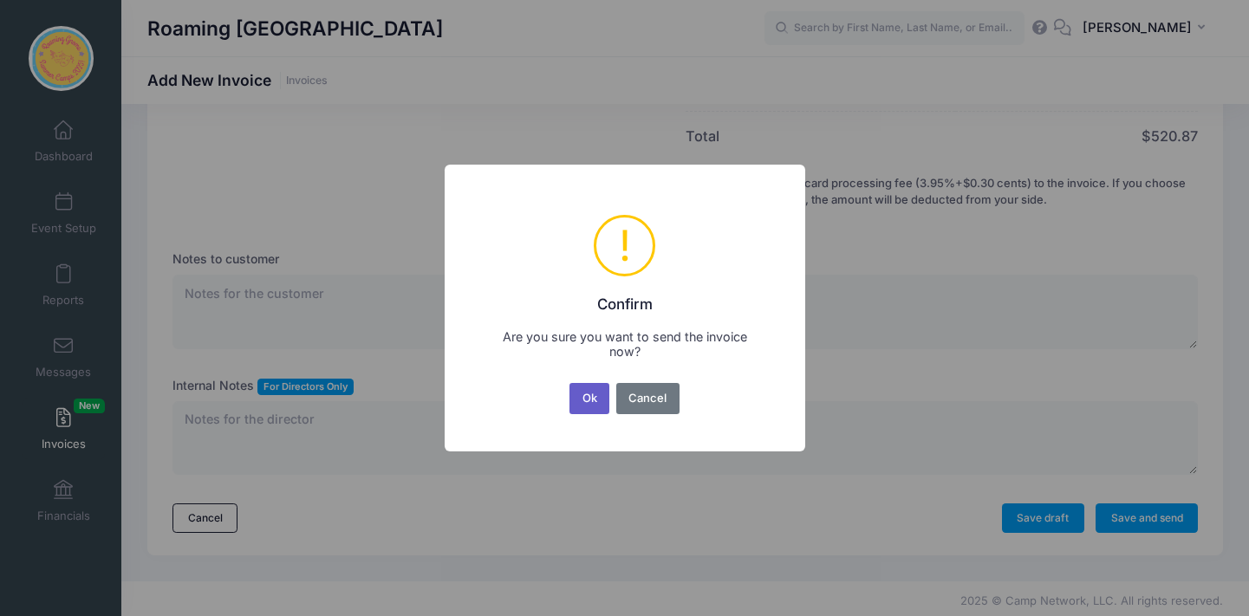
click at [602, 394] on button "Ok" at bounding box center [590, 398] width 40 height 31
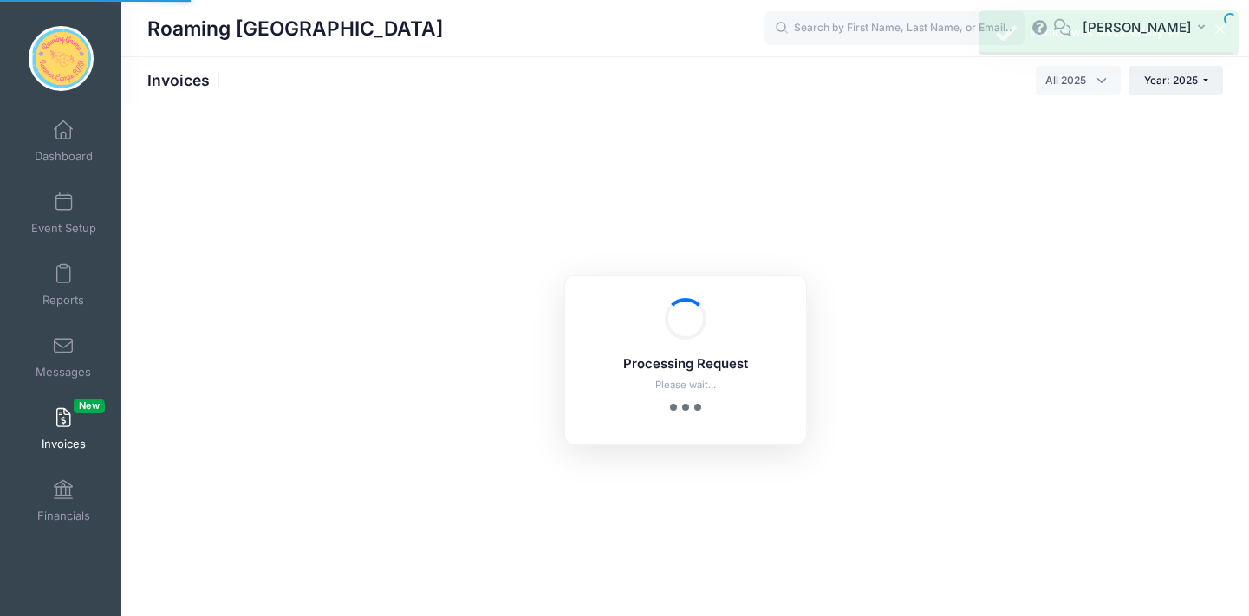
select select
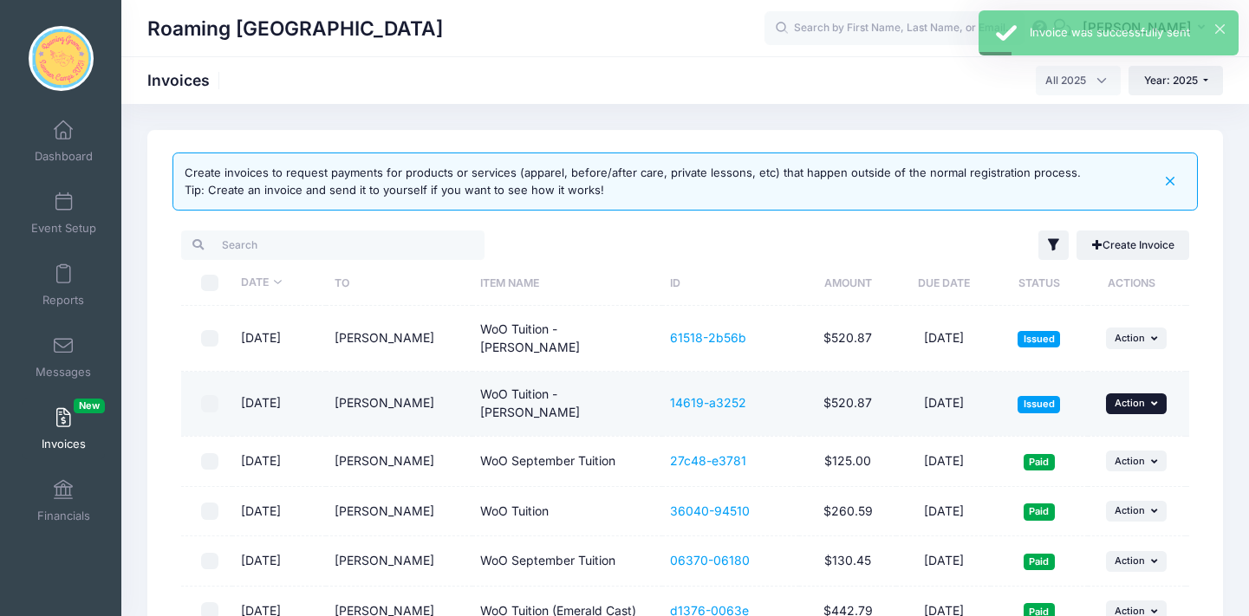
click at [1155, 399] on icon "button" at bounding box center [1156, 404] width 10 height 10
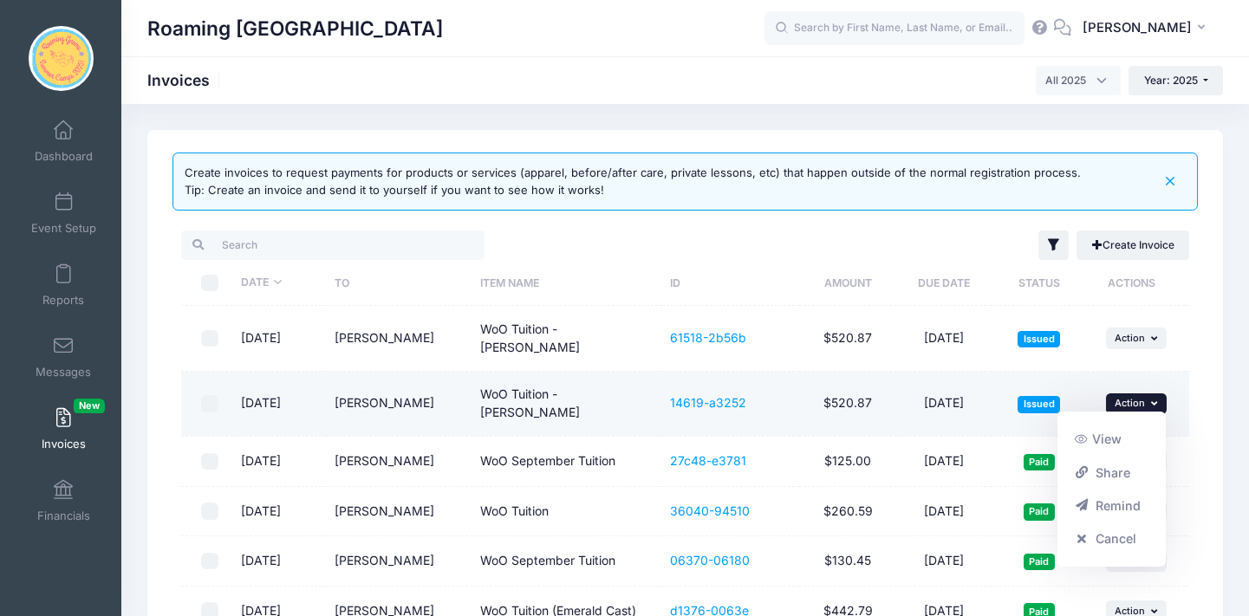
click at [1155, 399] on icon "button" at bounding box center [1156, 404] width 10 height 10
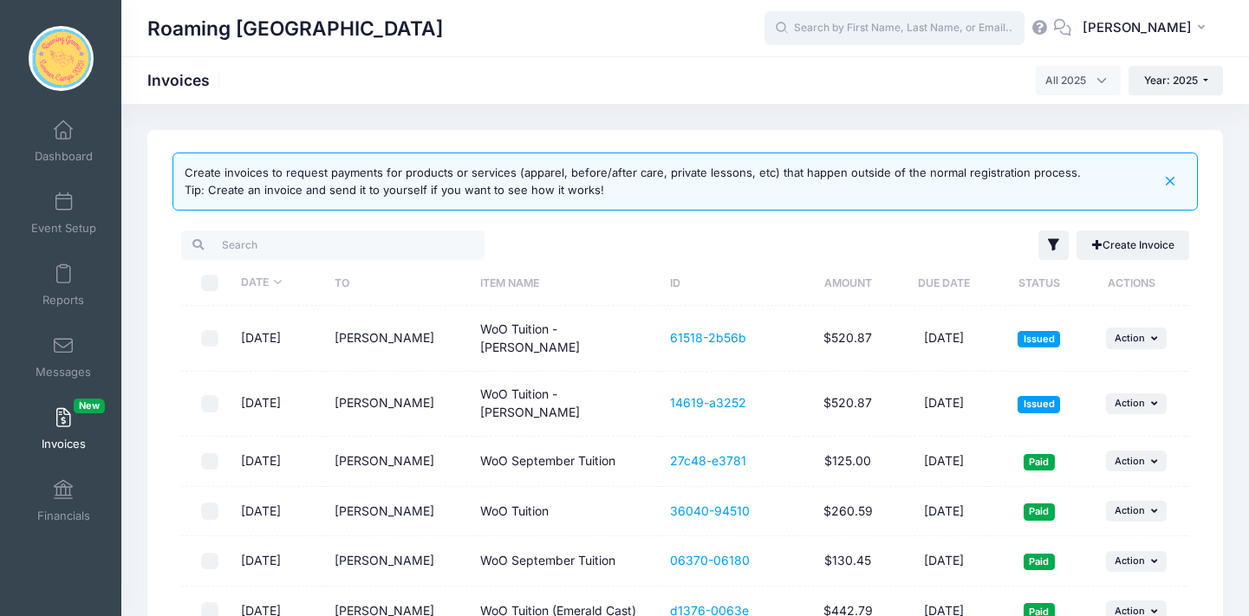
click at [923, 29] on input "text" at bounding box center [895, 28] width 260 height 35
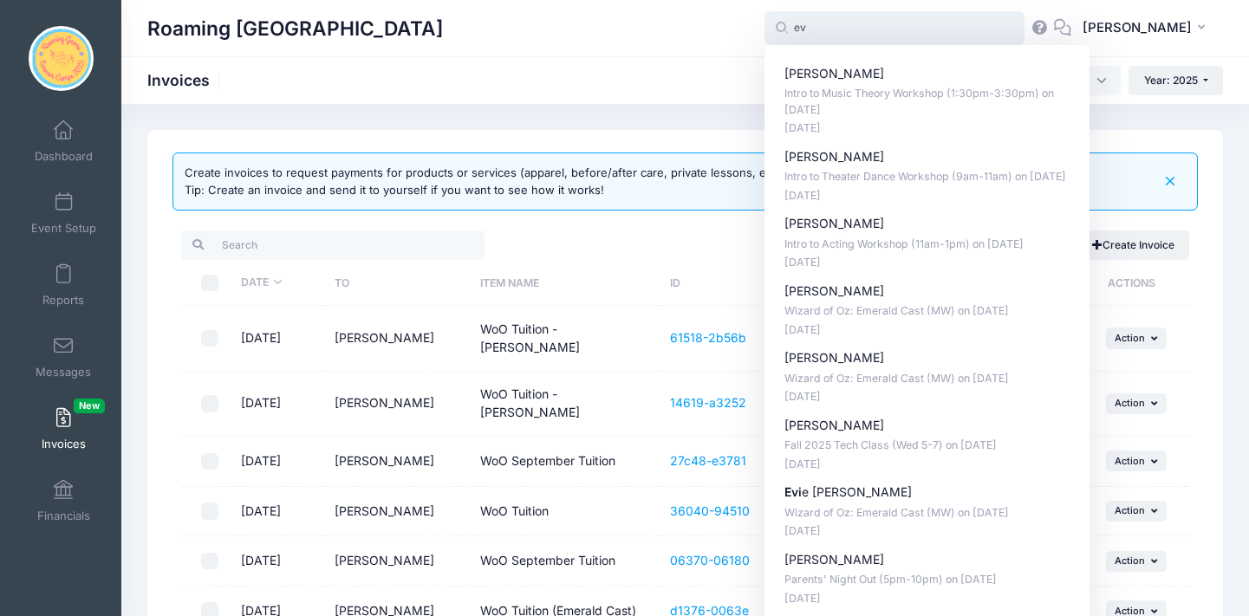
type input "e"
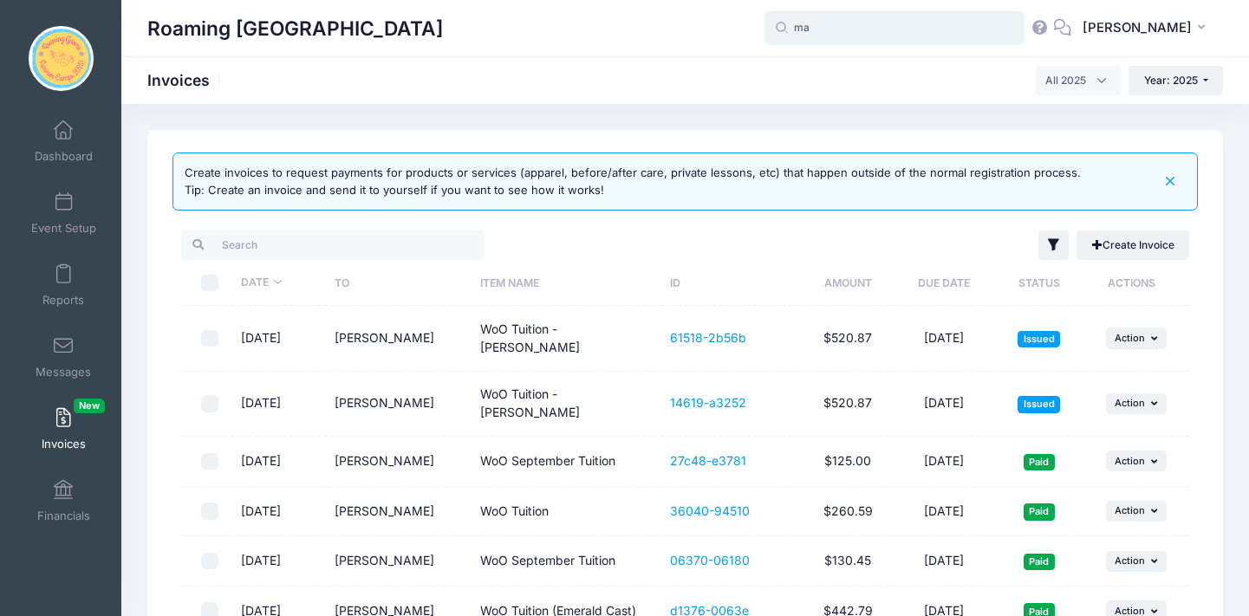
type input "m"
click at [1109, 246] on link "Create Invoice" at bounding box center [1133, 245] width 113 height 29
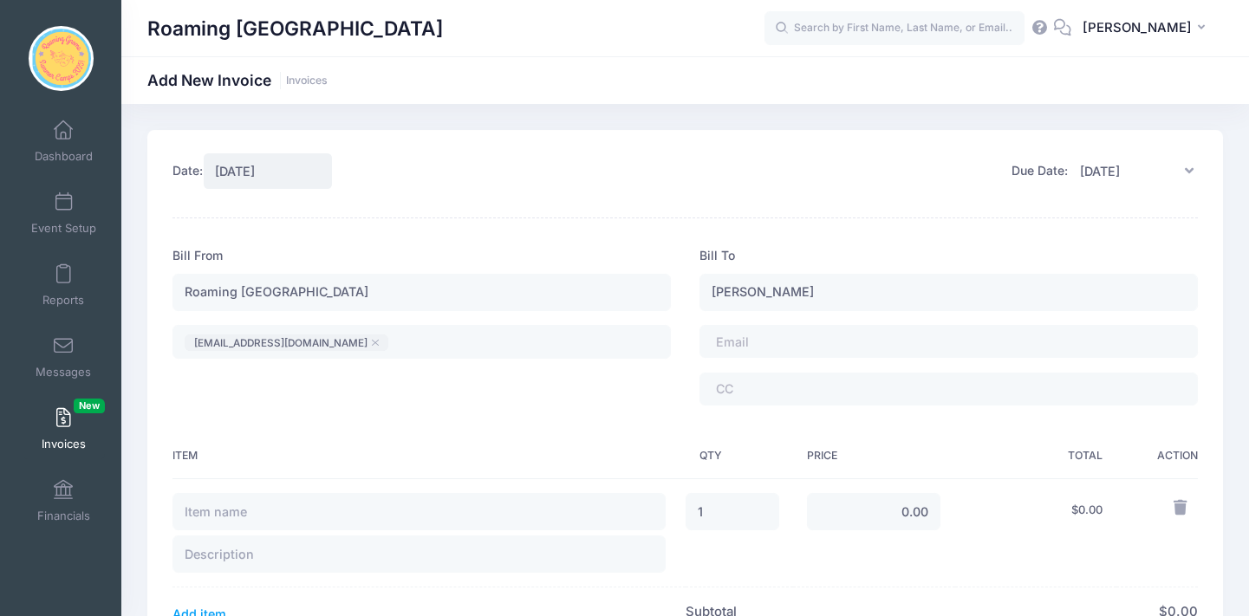
type input "[PERSON_NAME]"
click at [859, 199] on form "Date: [DATE] Due Date: [DATE] Item" at bounding box center [686, 608] width 1026 height 910
click at [904, 340] on tags "​" at bounding box center [949, 341] width 499 height 33
click at [852, 172] on div "Due Date: [DATE]" at bounding box center [944, 171] width 507 height 37
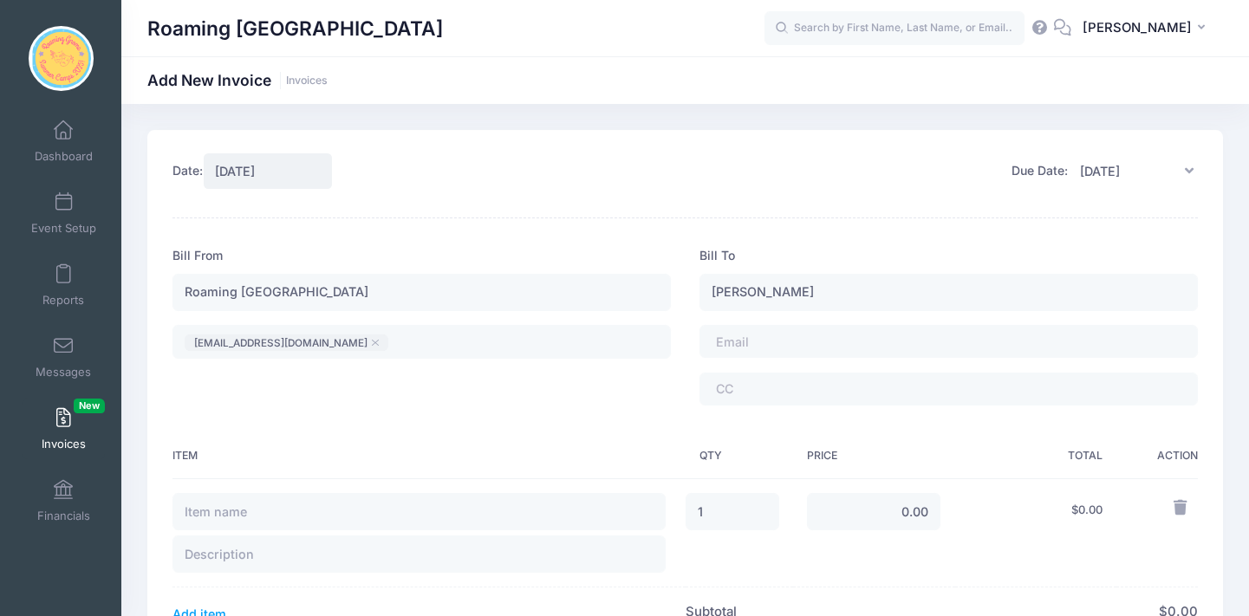
click at [775, 213] on form "Date: [DATE] Due Date: [DATE] Item" at bounding box center [686, 608] width 1026 height 910
click at [742, 349] on tags "​" at bounding box center [949, 341] width 499 height 33
click at [747, 340] on span at bounding box center [763, 342] width 95 height 15
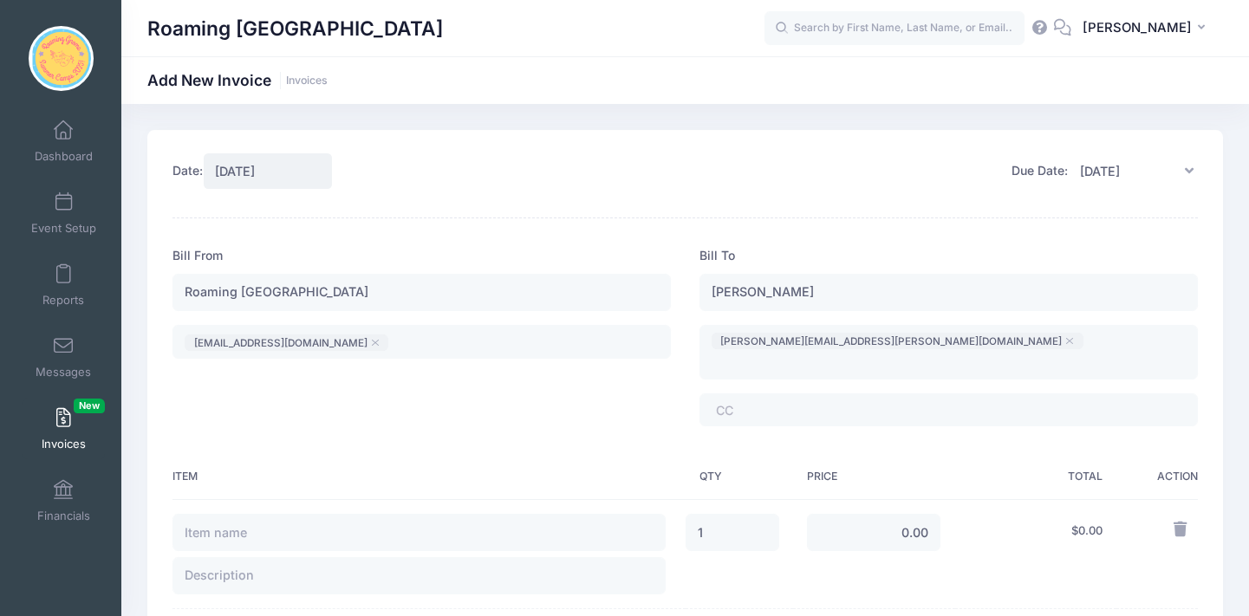
click at [590, 406] on div "Bill From [GEOGRAPHIC_DATA] [EMAIL_ADDRESS][DOMAIN_NAME] ​ [EMAIL_ADDRESS][DOMA…" at bounding box center [422, 344] width 527 height 194
type input "WoO Tuition - [PERSON_NAME]"
click at [892, 514] on input "0.00" at bounding box center [874, 532] width 134 height 37
type input "500.00"
click at [851, 577] on td "500.00" at bounding box center [874, 553] width 162 height 109
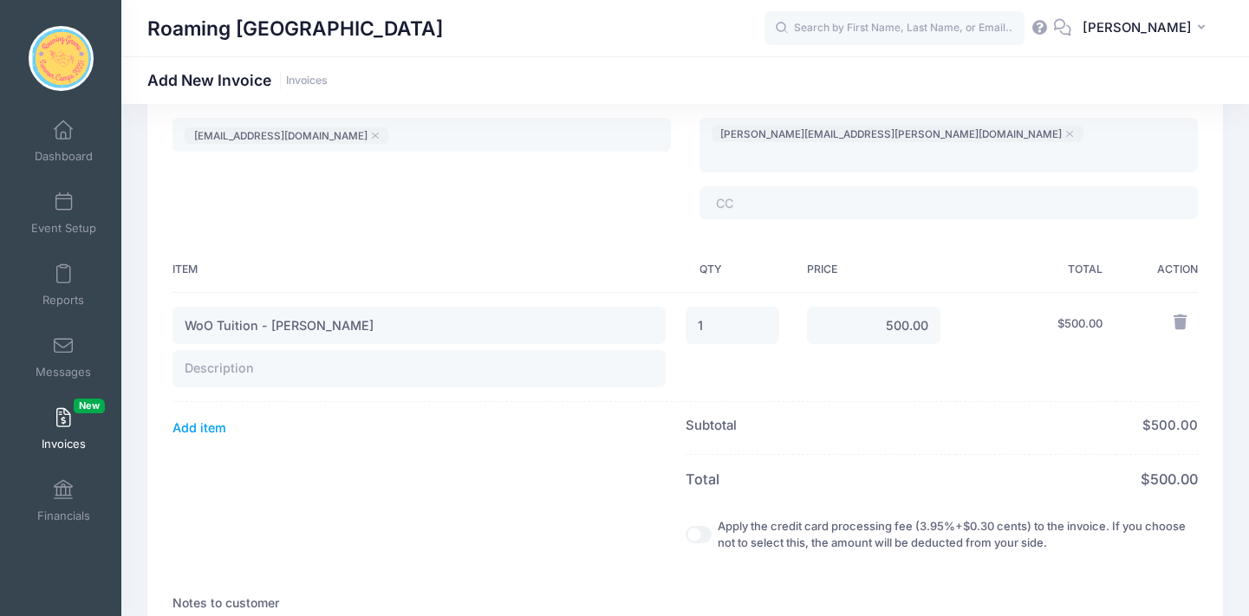
scroll to position [268, 0]
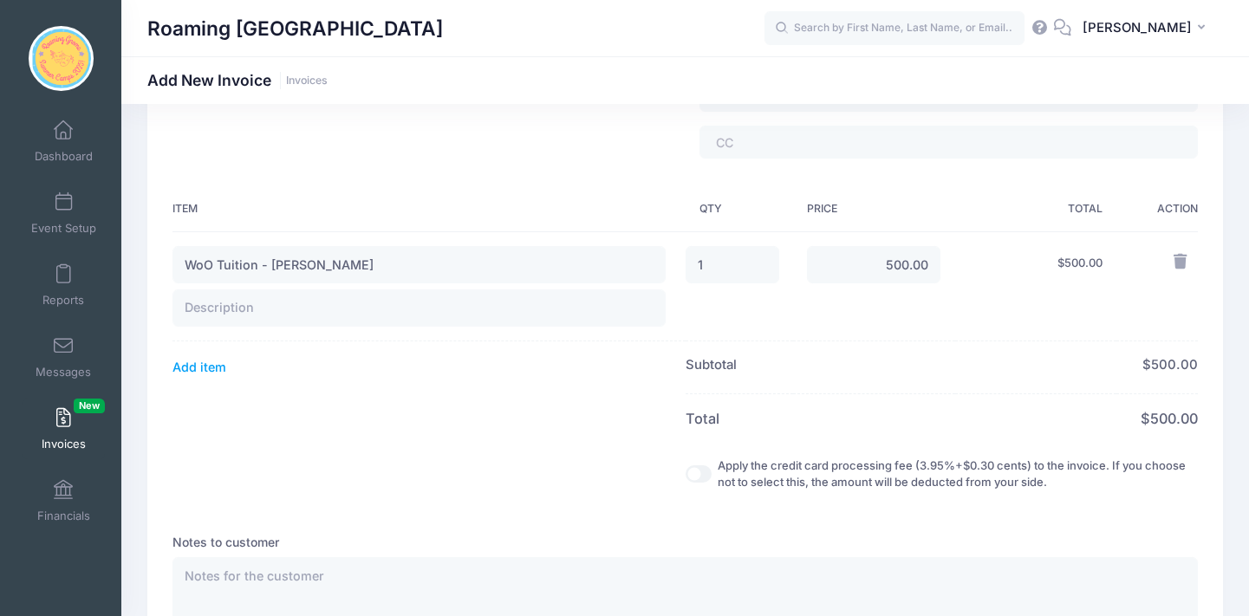
click at [686, 466] on input "Apply the credit card processing fee (3.95%+$0.30 cents) to the invoice. If you…" at bounding box center [699, 474] width 26 height 17
checkbox input "true"
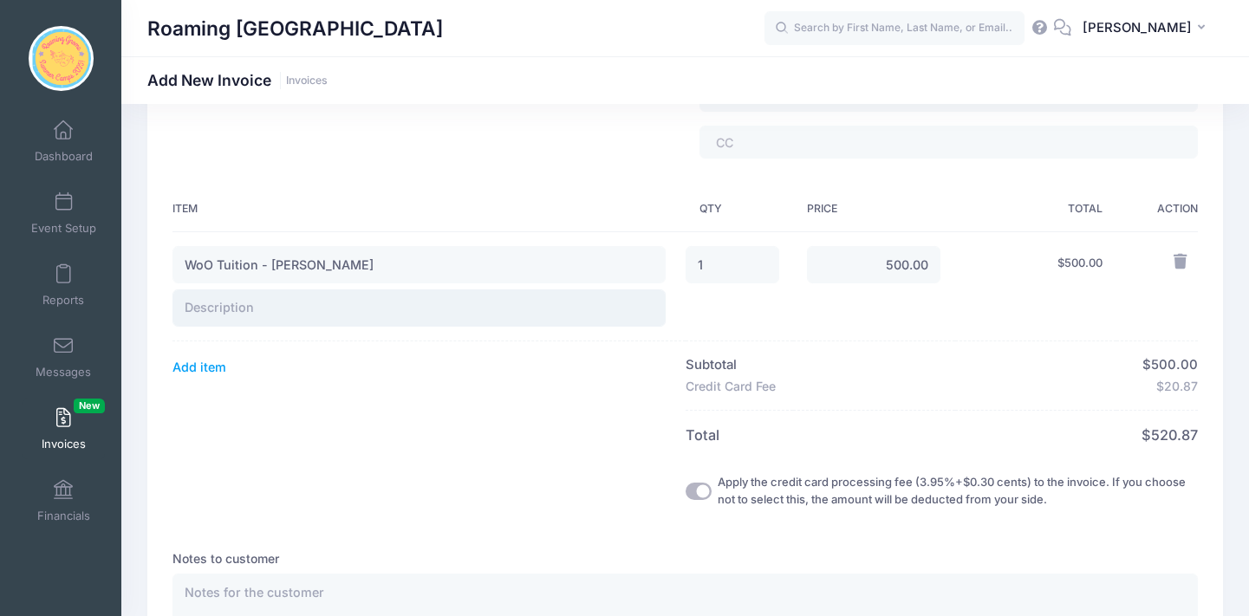
click at [336, 290] on input "text" at bounding box center [419, 308] width 493 height 37
type input "Emerald Cast"
click at [310, 410] on th at bounding box center [429, 434] width 512 height 49
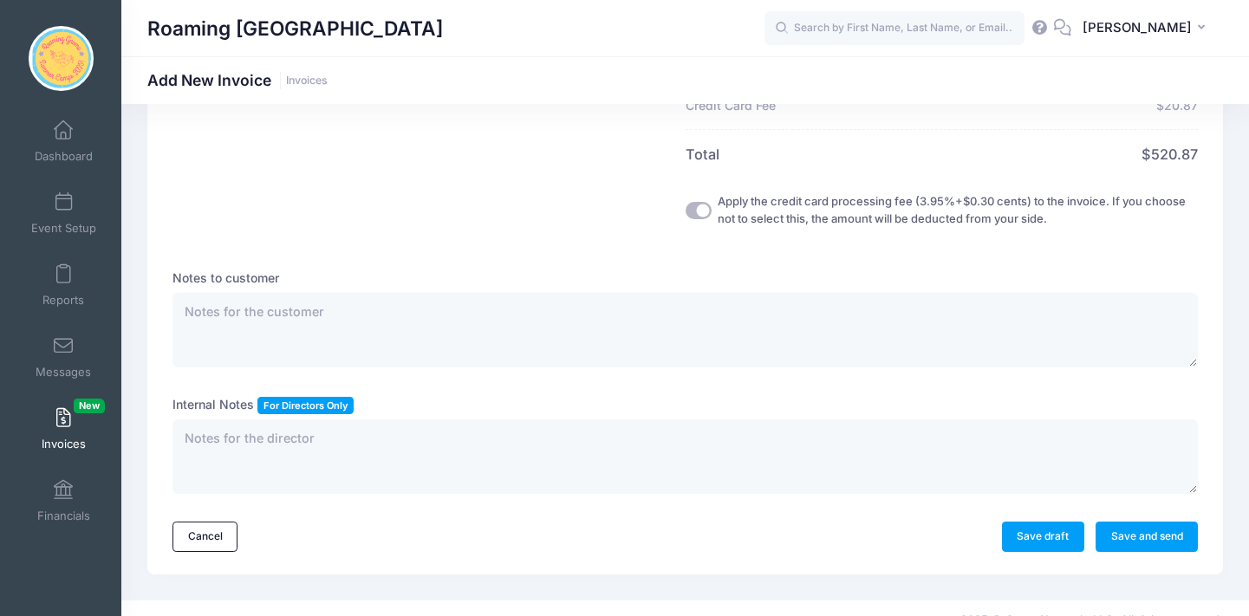
scroll to position [547, 0]
click at [1132, 524] on link "Save and send" at bounding box center [1147, 538] width 102 height 29
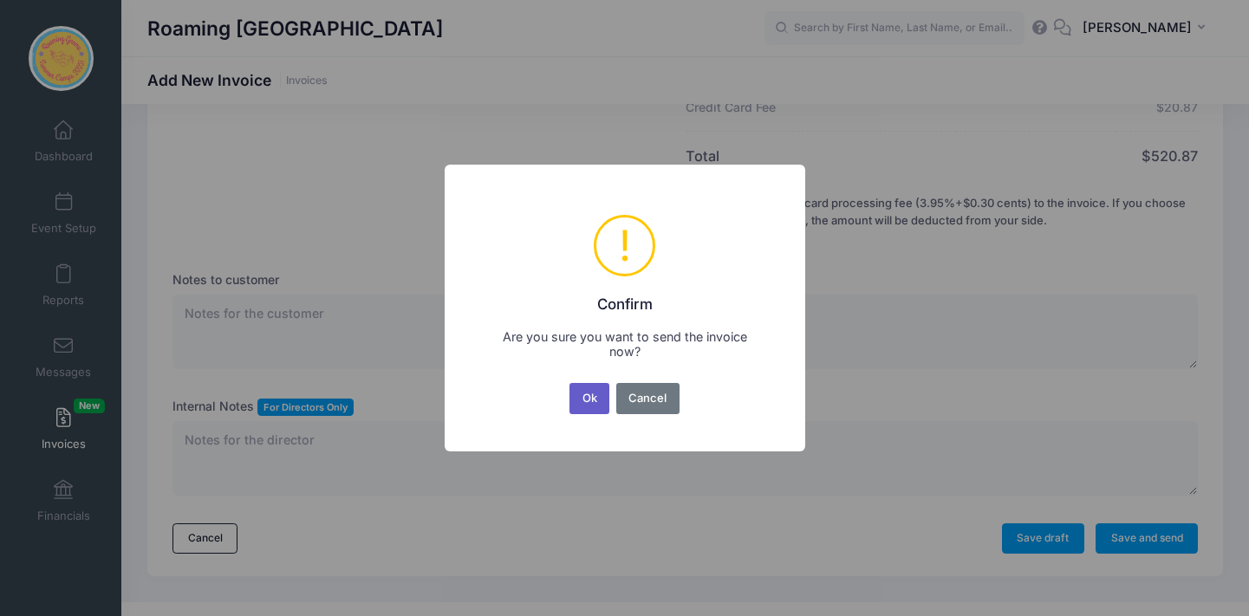
click at [592, 404] on button "Ok" at bounding box center [590, 398] width 40 height 31
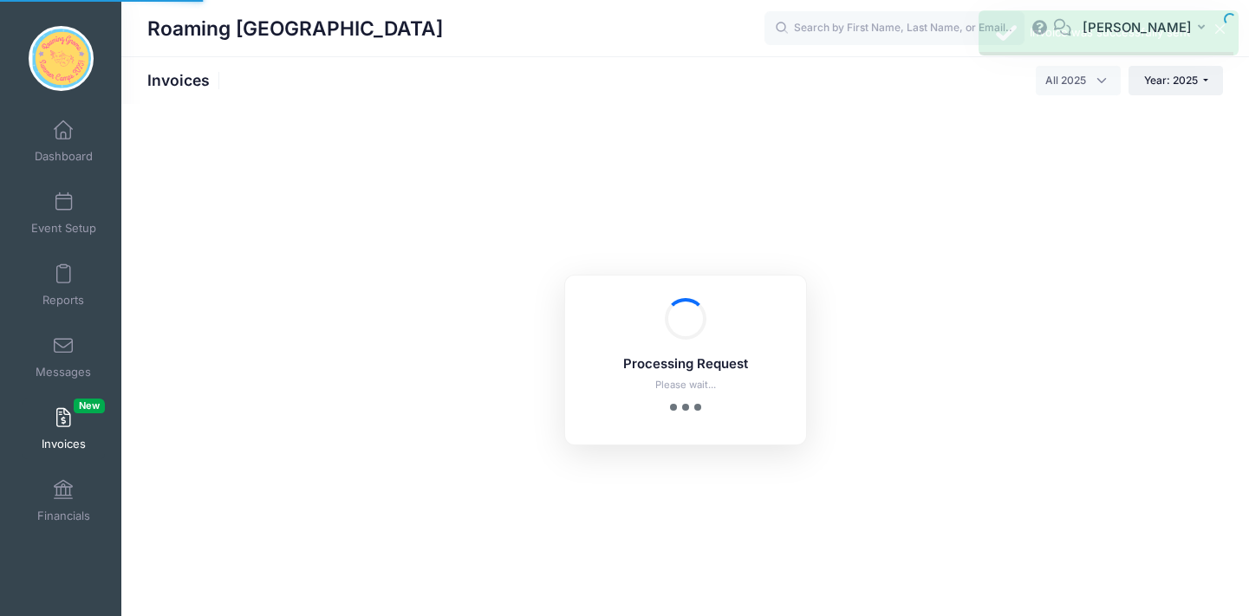
select select
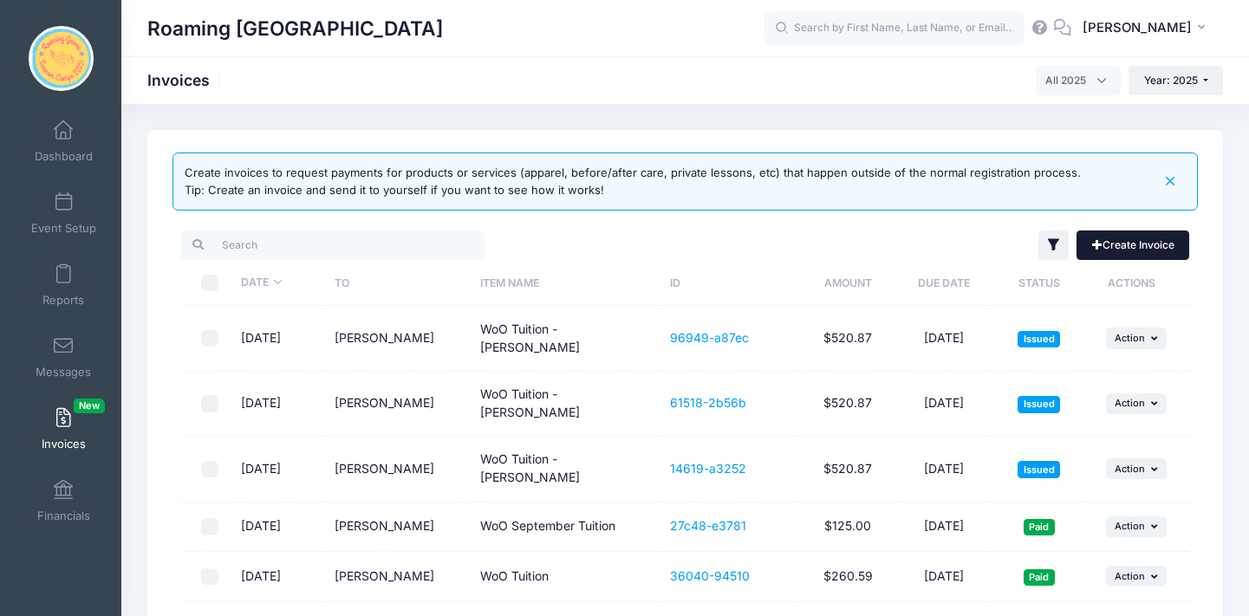
click at [1131, 237] on link "Create Invoice" at bounding box center [1133, 245] width 113 height 29
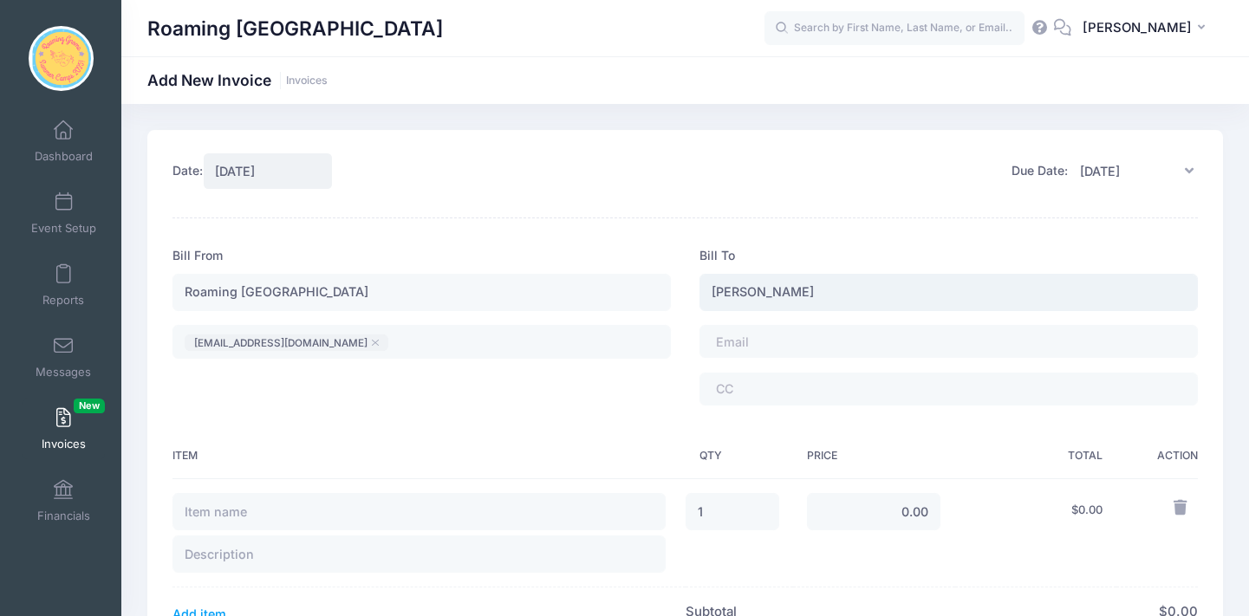
type input "[PERSON_NAME]"
click at [882, 343] on tags "​" at bounding box center [949, 341] width 499 height 33
click at [724, 290] on input "[PERSON_NAME]" at bounding box center [949, 292] width 499 height 37
type input "[PERSON_NAME]"
click at [731, 342] on span at bounding box center [763, 342] width 95 height 15
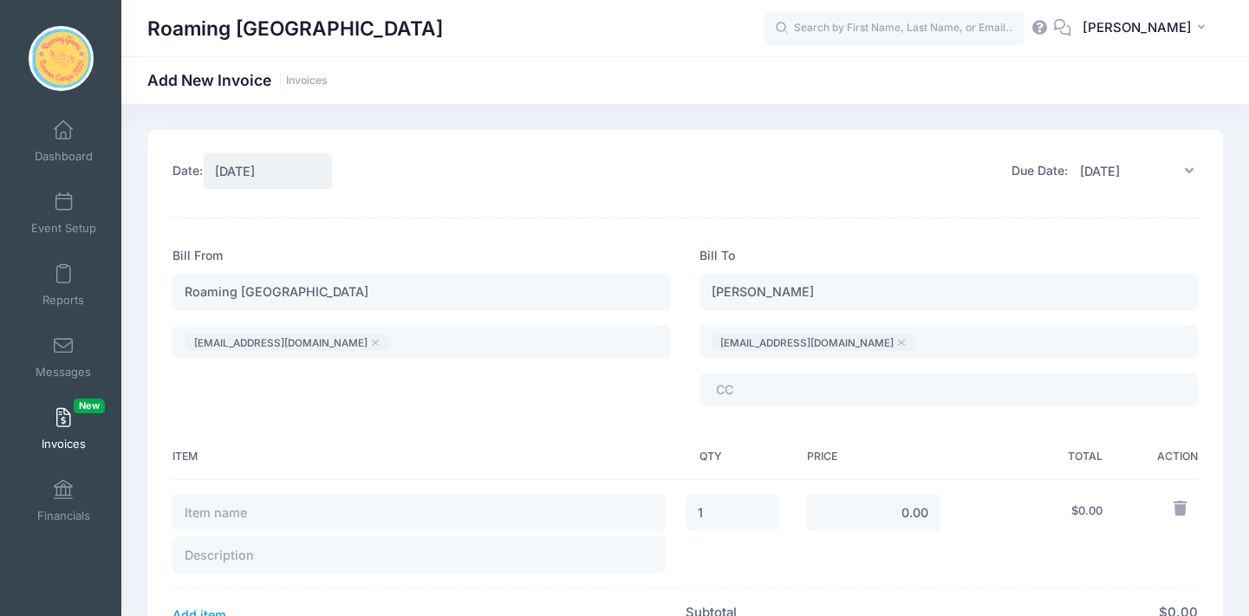
click at [751, 393] on span at bounding box center [763, 389] width 95 height 15
click at [460, 440] on th "Item" at bounding box center [429, 457] width 512 height 45
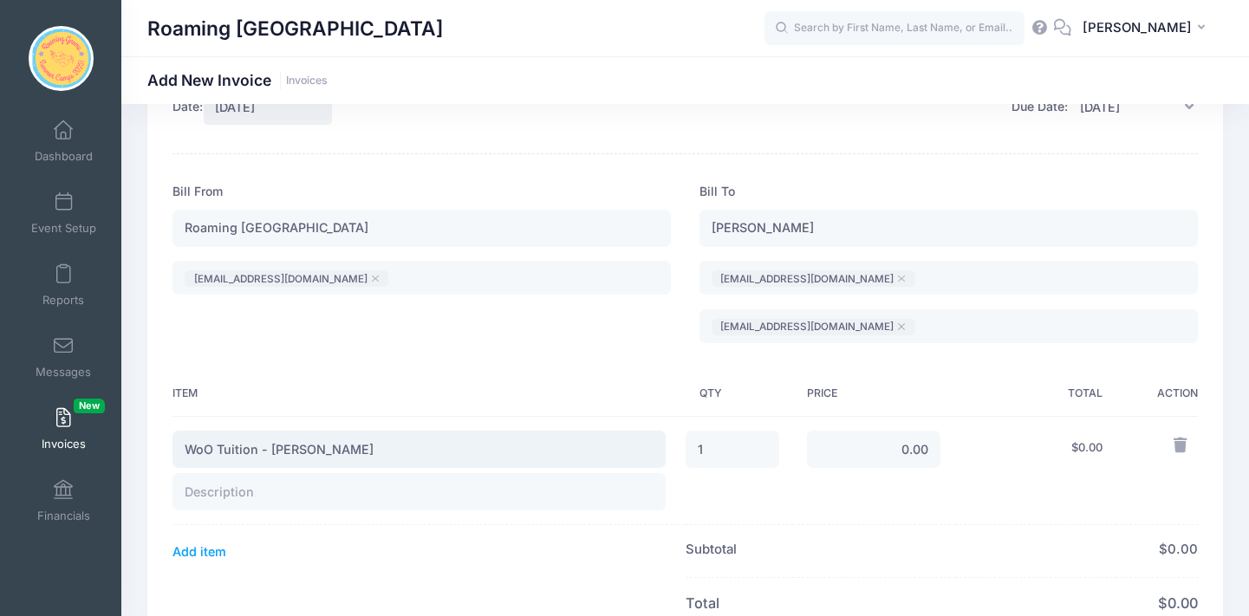
type input "WoO Tuition - Wendell Gregory"
click at [311, 499] on input "text" at bounding box center [419, 491] width 493 height 37
type input "Emerald Cast"
click at [911, 455] on input "0.00" at bounding box center [874, 449] width 134 height 37
type input "500.00"
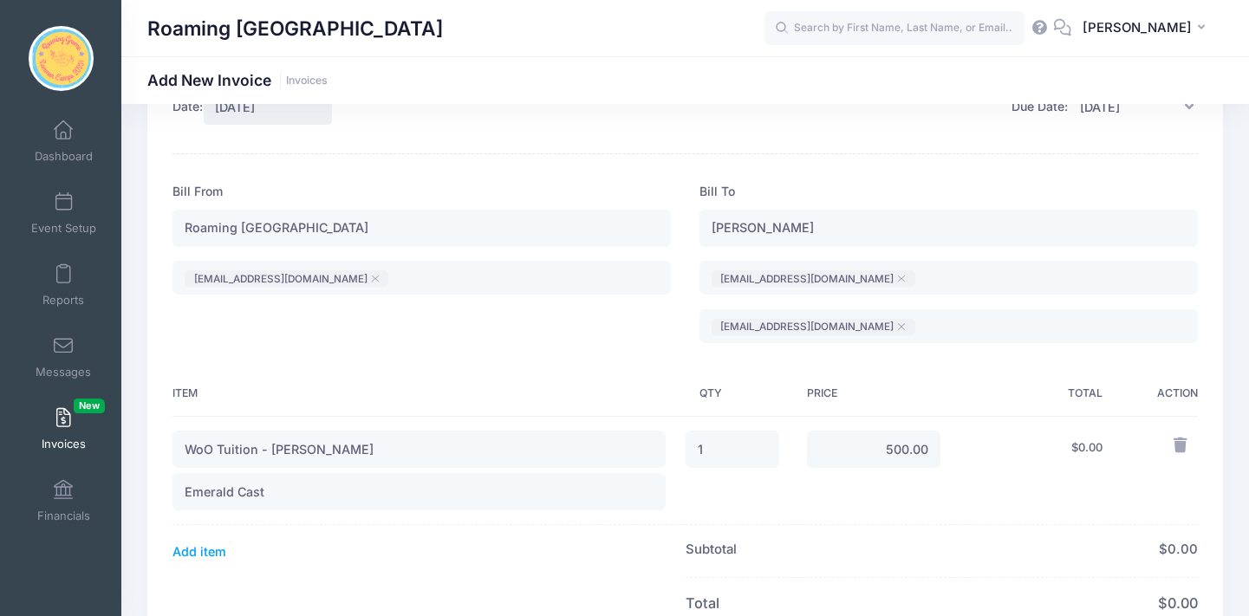
click at [914, 531] on th "Subtotal Credit Card Fee" at bounding box center [821, 551] width 270 height 53
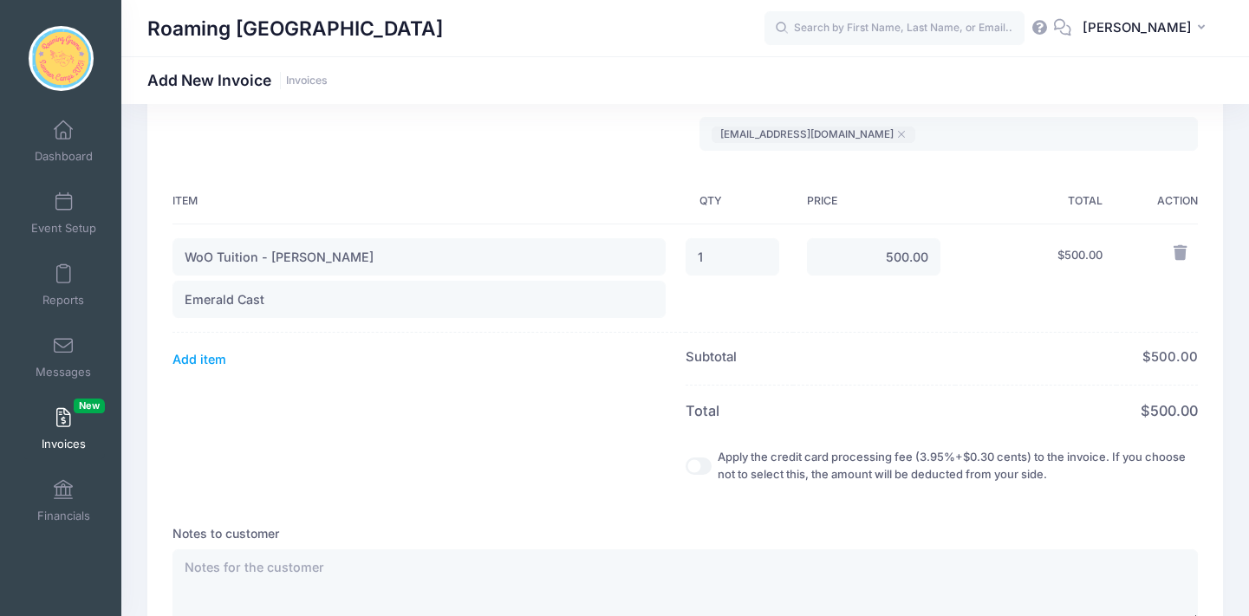
scroll to position [267, 0]
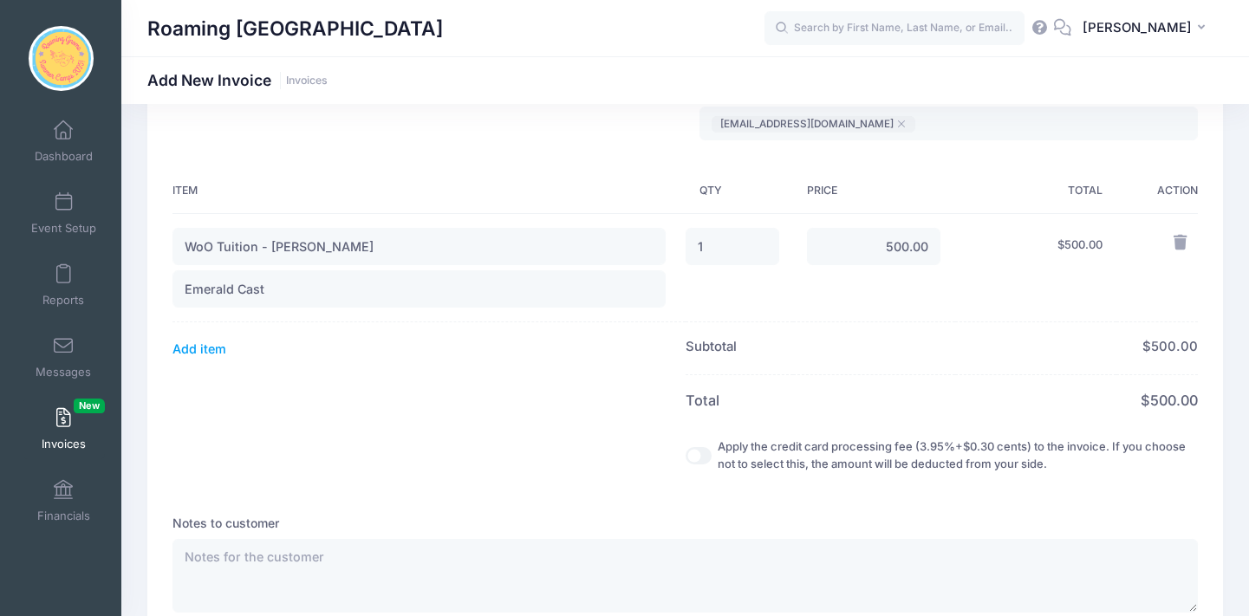
click at [686, 456] on input "Apply the credit card processing fee (3.95%+$0.30 cents) to the invoice. If you…" at bounding box center [699, 455] width 26 height 17
checkbox input "true"
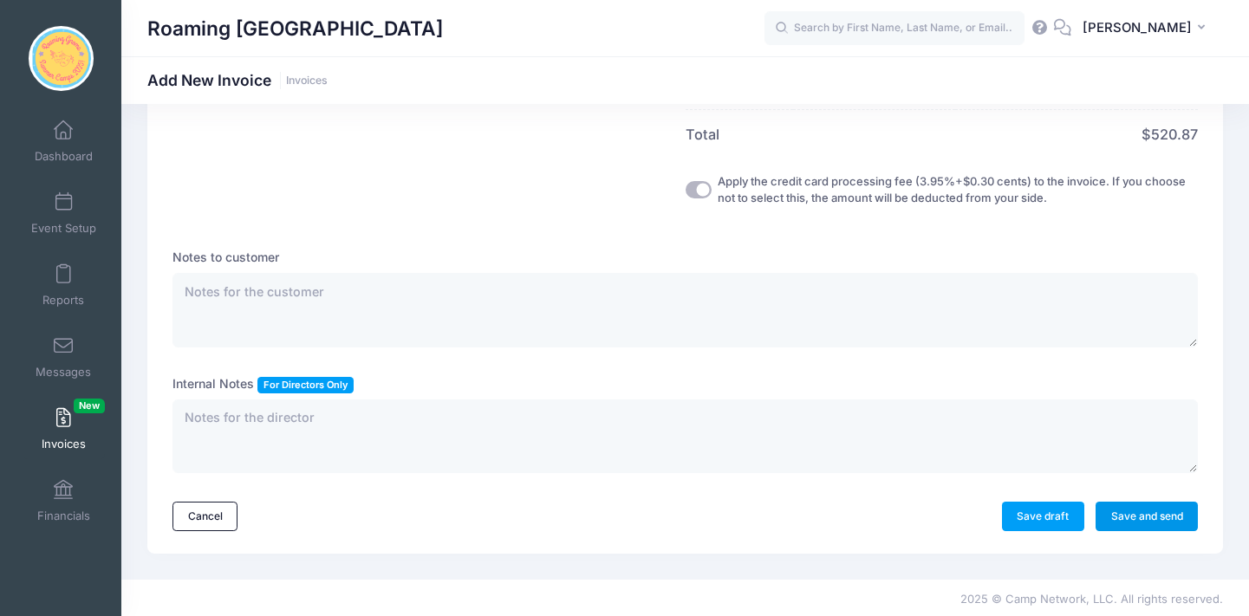
scroll to position [549, 0]
click at [1160, 513] on link "Save and send" at bounding box center [1147, 517] width 102 height 29
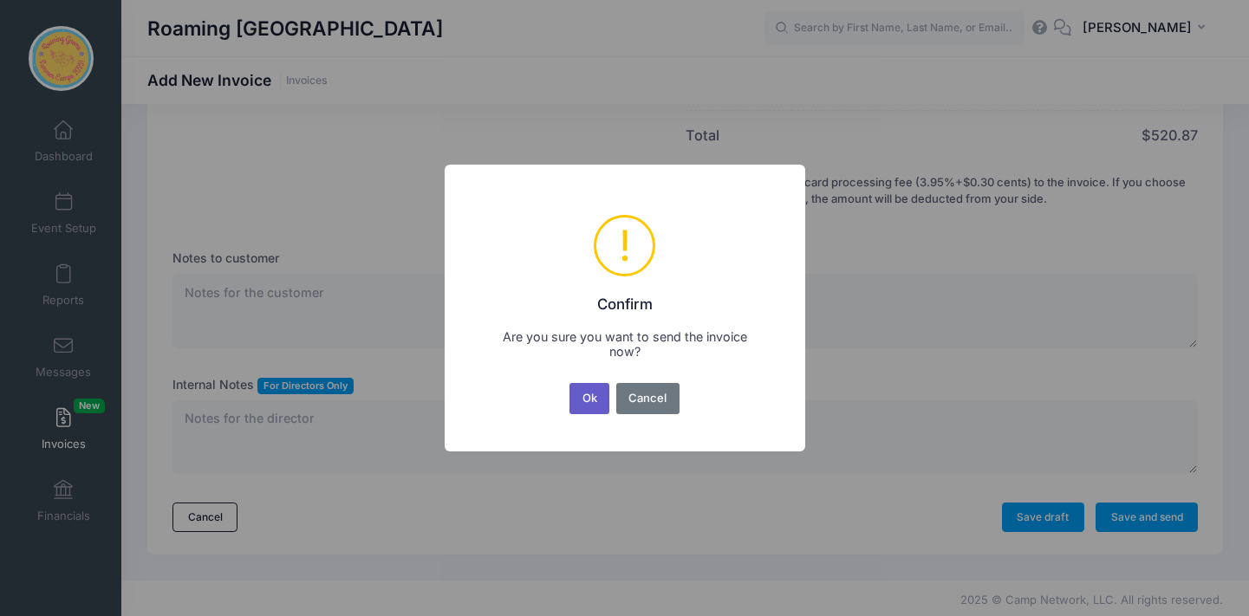
click at [596, 396] on button "Ok" at bounding box center [590, 398] width 40 height 31
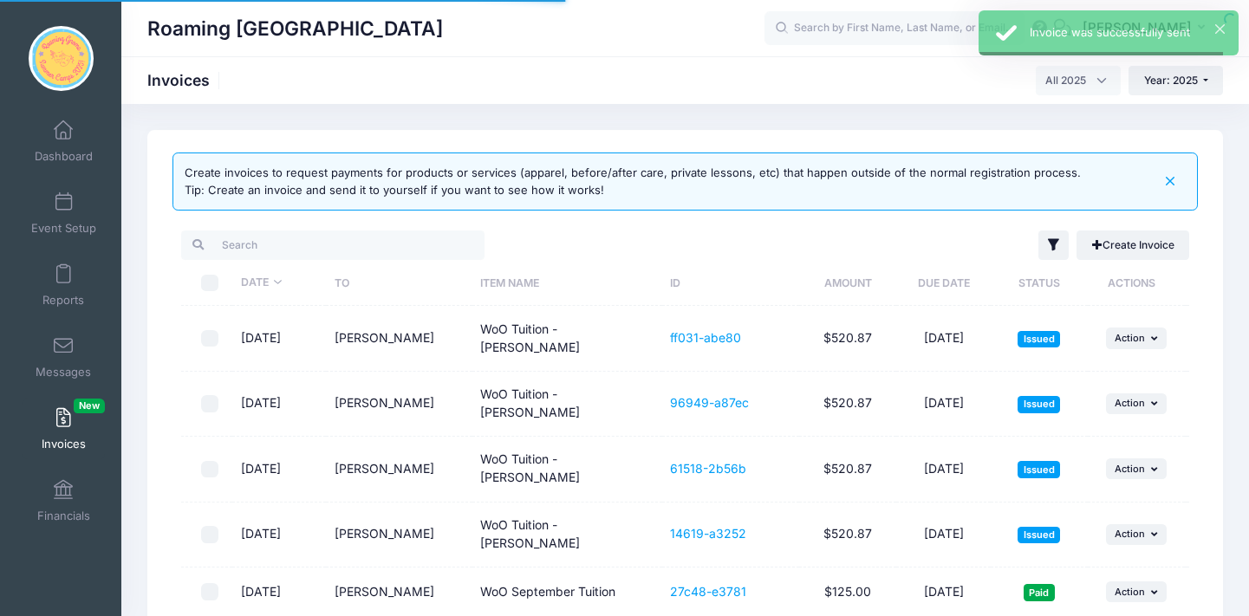
select select
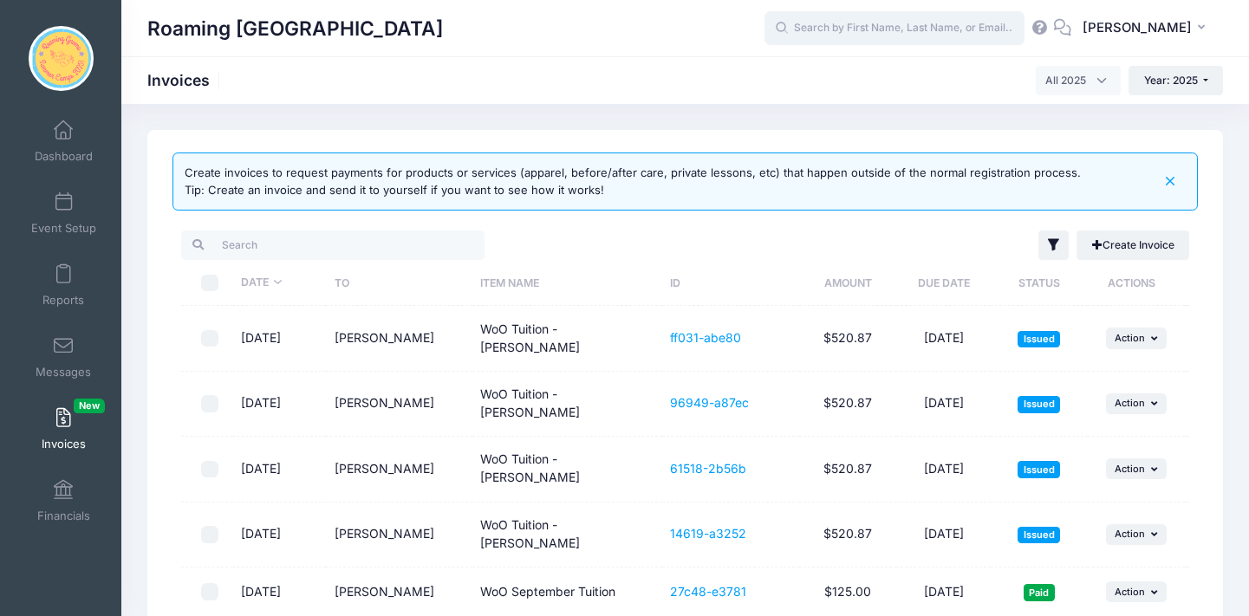
click at [832, 34] on input "text" at bounding box center [895, 28] width 260 height 35
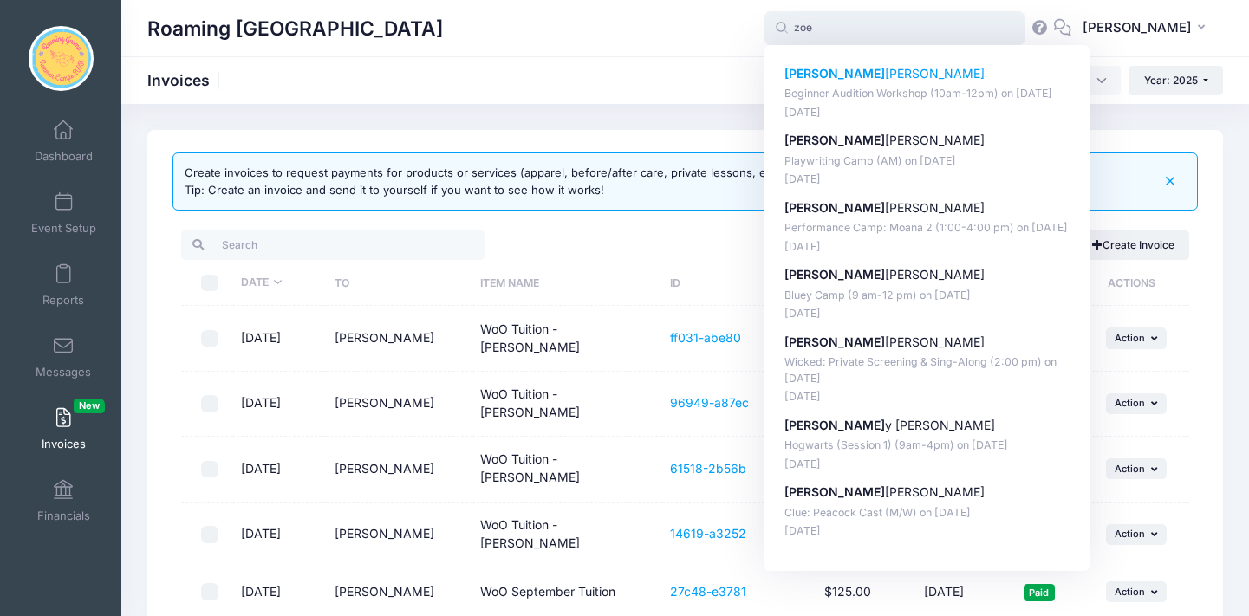
click at [831, 93] on p "Beginner Audition Workshop (10am-12pm) on Aug-02, 2025" at bounding box center [928, 94] width 286 height 16
type input "Zoe Eldridge (Beginner Audition Workshop (10am-12pm), Aug-02, 2025)"
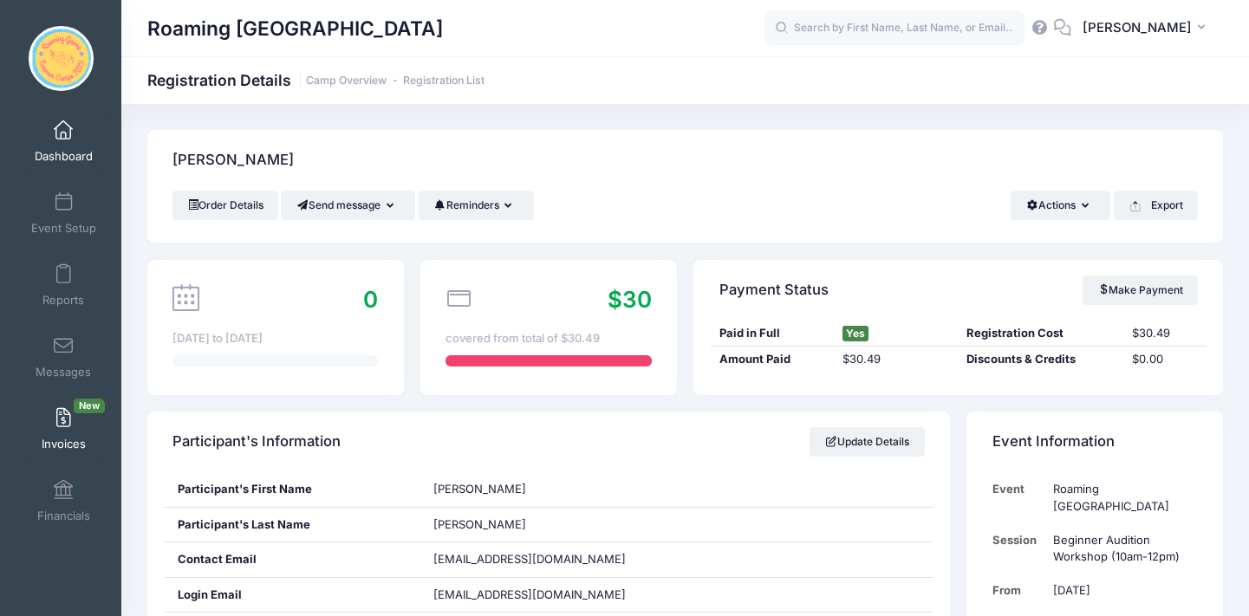
click at [55, 423] on link "Invoices New" at bounding box center [64, 429] width 82 height 61
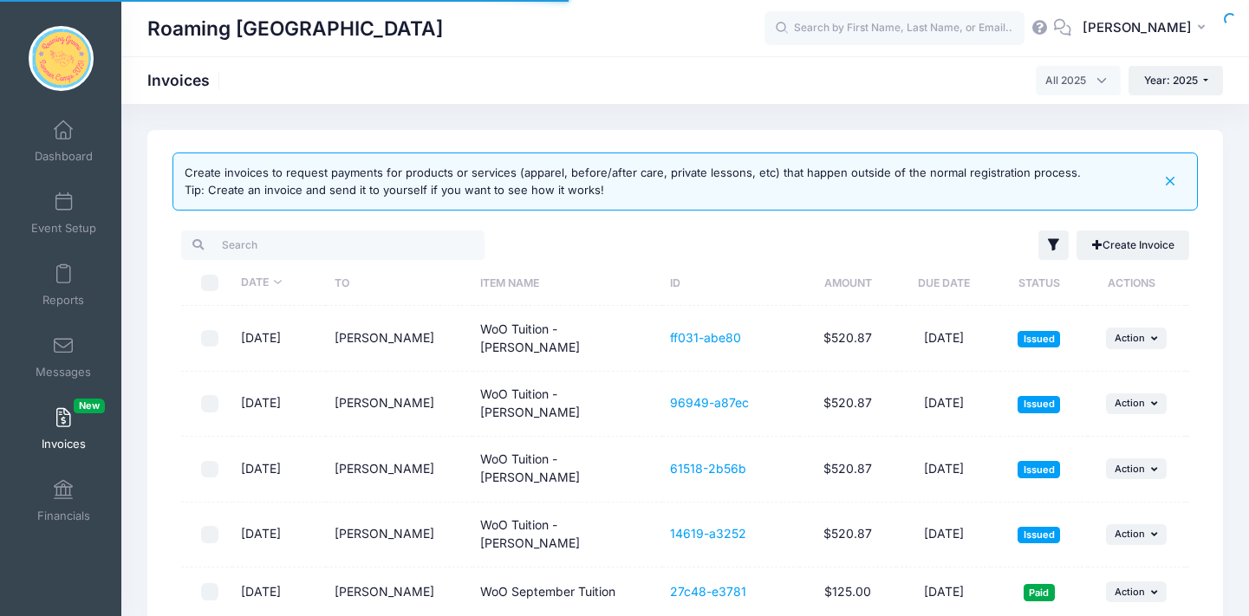
select select
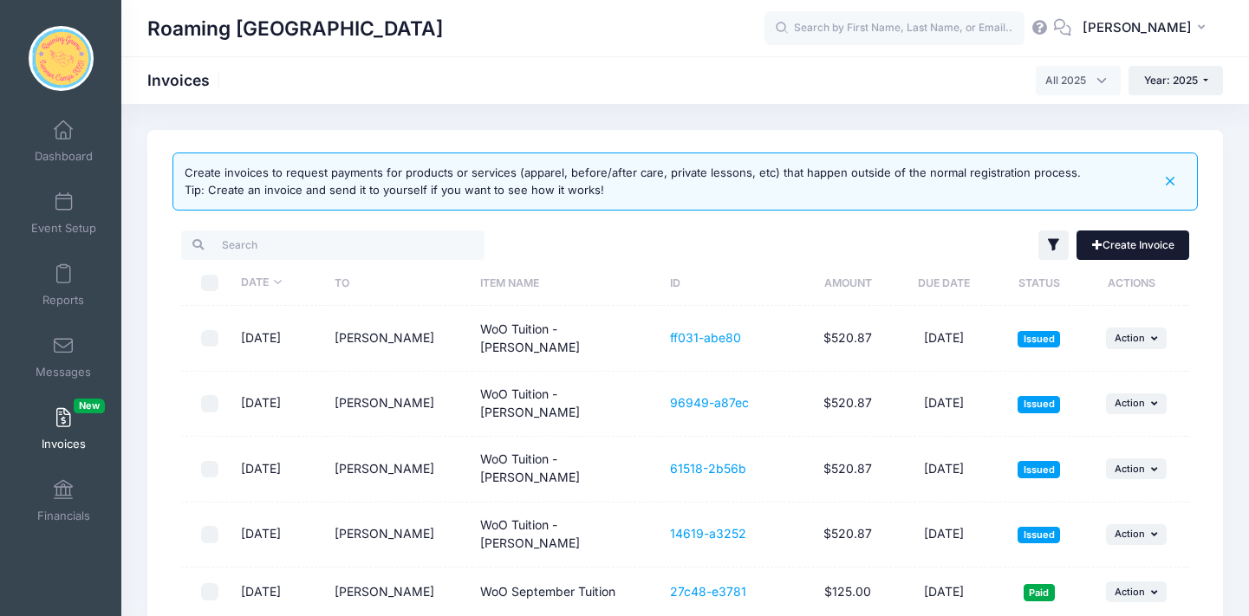
click at [1131, 248] on link "Create Invoice" at bounding box center [1133, 245] width 113 height 29
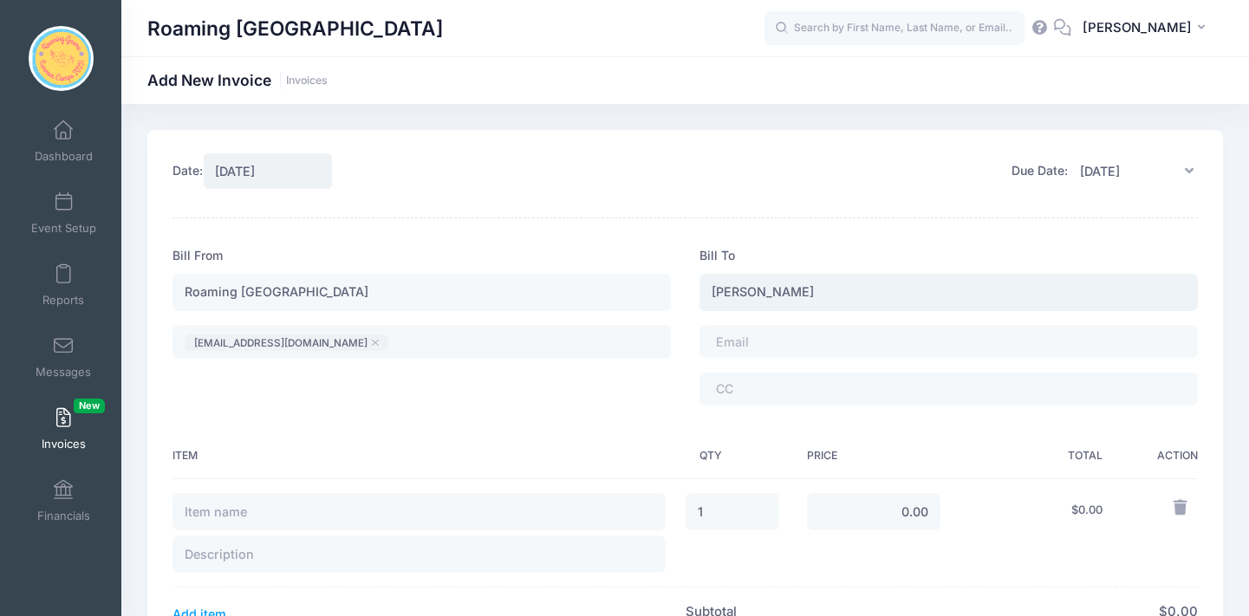
type input "[PERSON_NAME]"
click at [818, 342] on tags "​" at bounding box center [949, 341] width 499 height 33
type input "WoO Tuition - [PERSON_NAME]"
click at [865, 518] on input "0.00" at bounding box center [874, 512] width 134 height 37
type input "500.00"
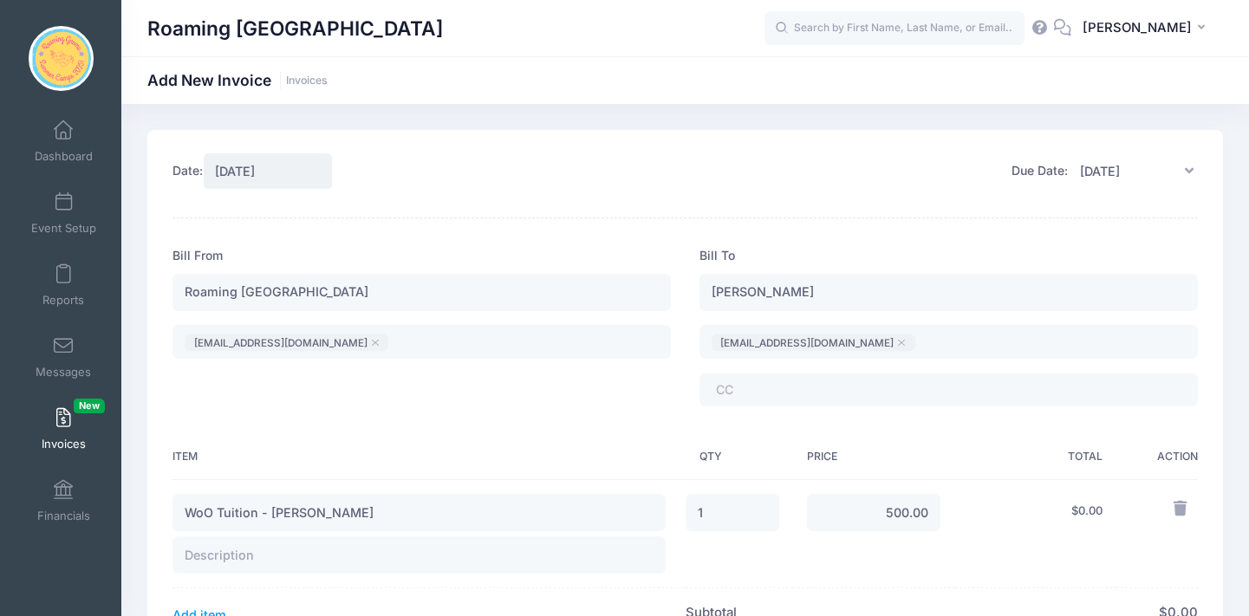
click at [826, 571] on td "500.00" at bounding box center [874, 533] width 162 height 109
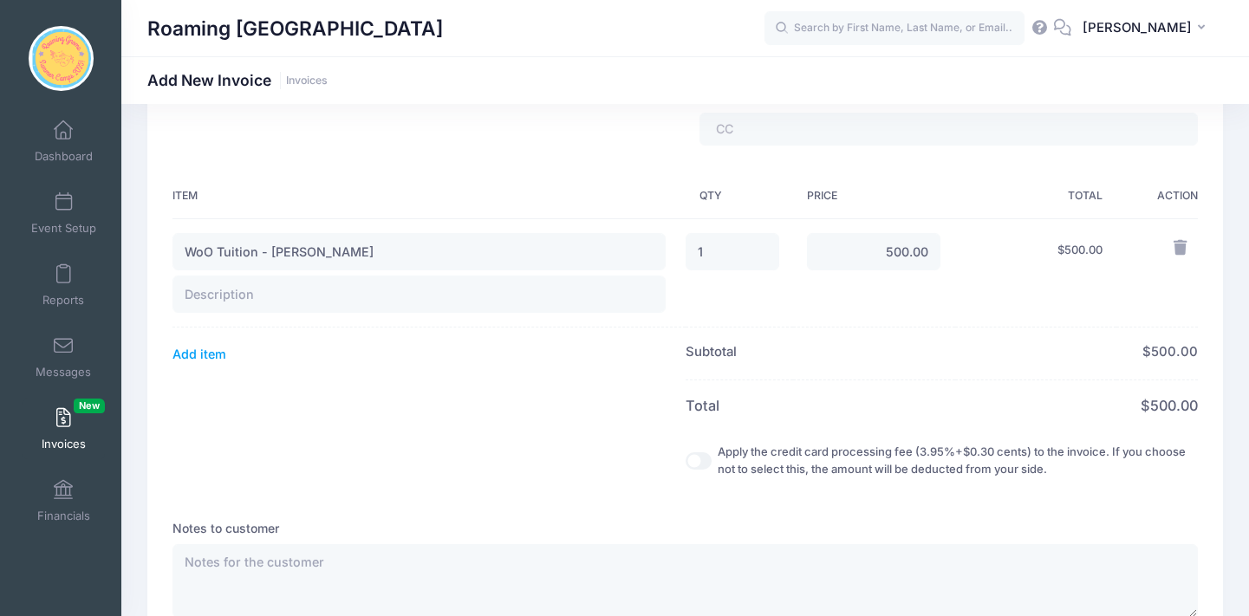
scroll to position [275, 0]
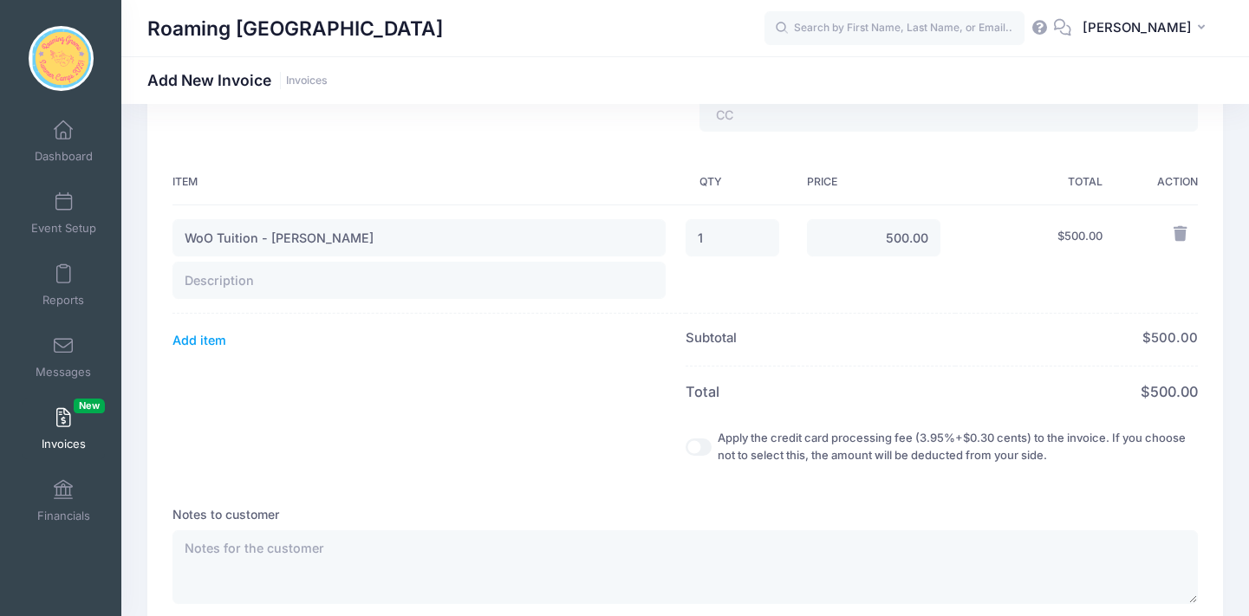
click at [686, 447] on input "Apply the credit card processing fee (3.95%+$0.30 cents) to the invoice. If you…" at bounding box center [699, 447] width 26 height 17
checkbox input "true"
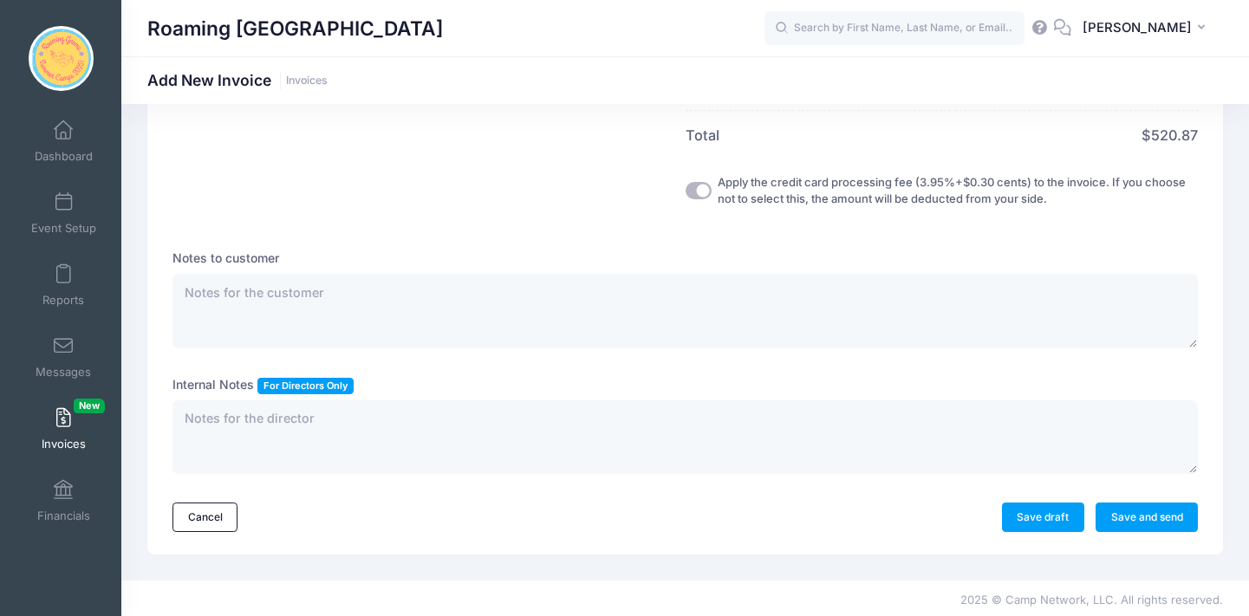
scroll to position [547, 0]
click at [1155, 518] on link "Save and send" at bounding box center [1147, 518] width 102 height 29
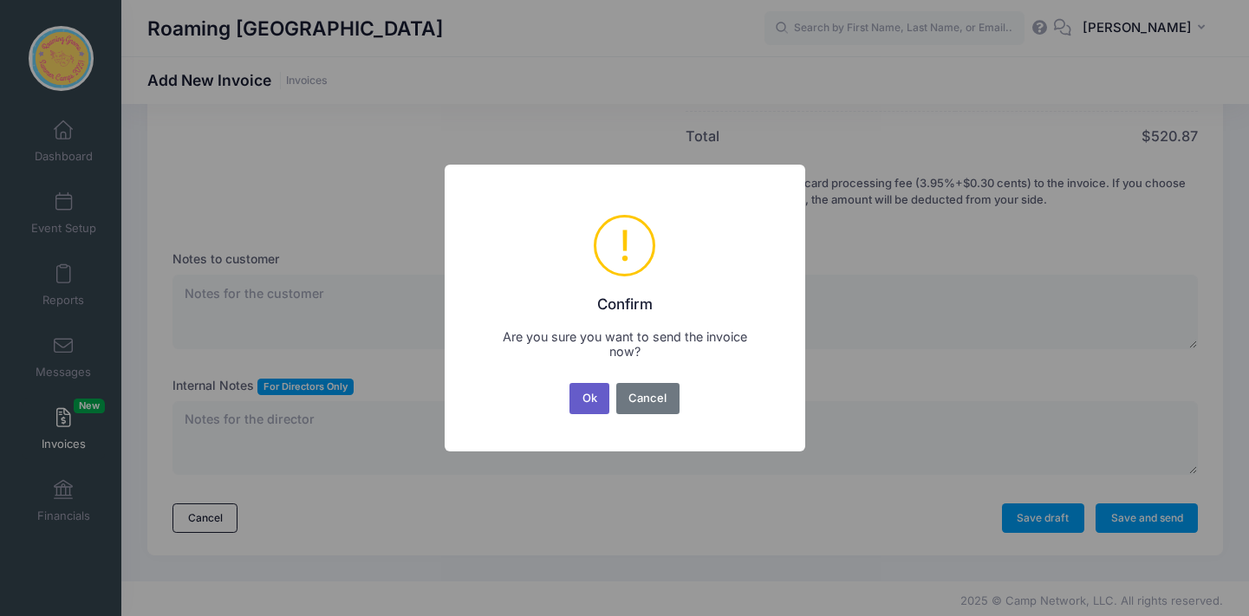
click at [586, 396] on button "Ok" at bounding box center [590, 398] width 40 height 31
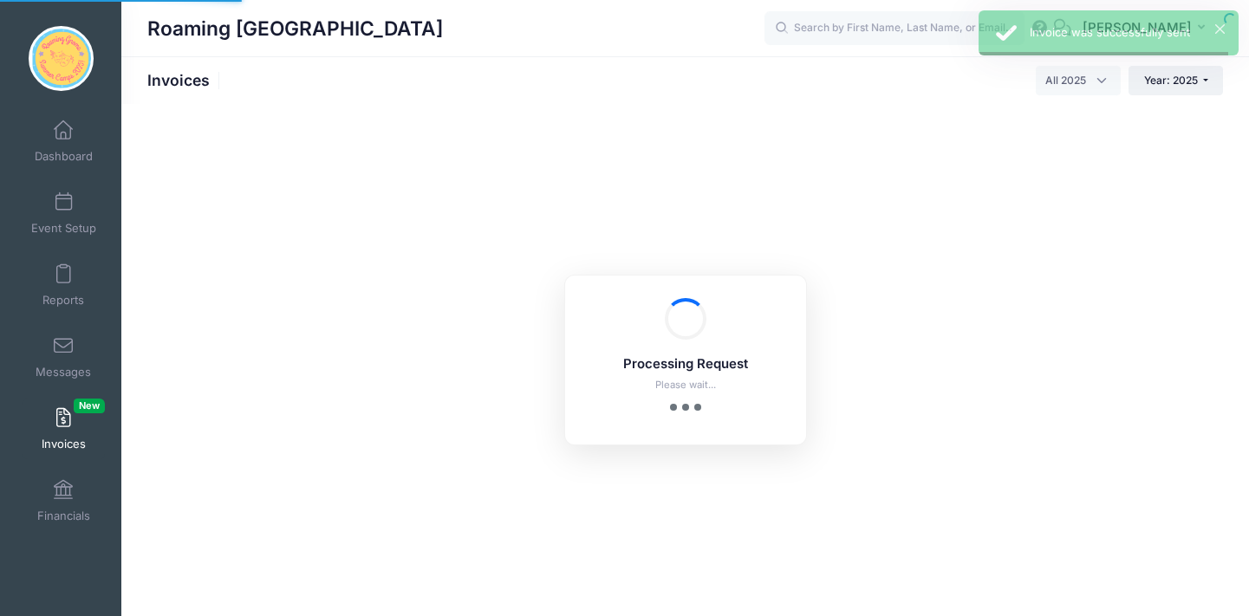
select select
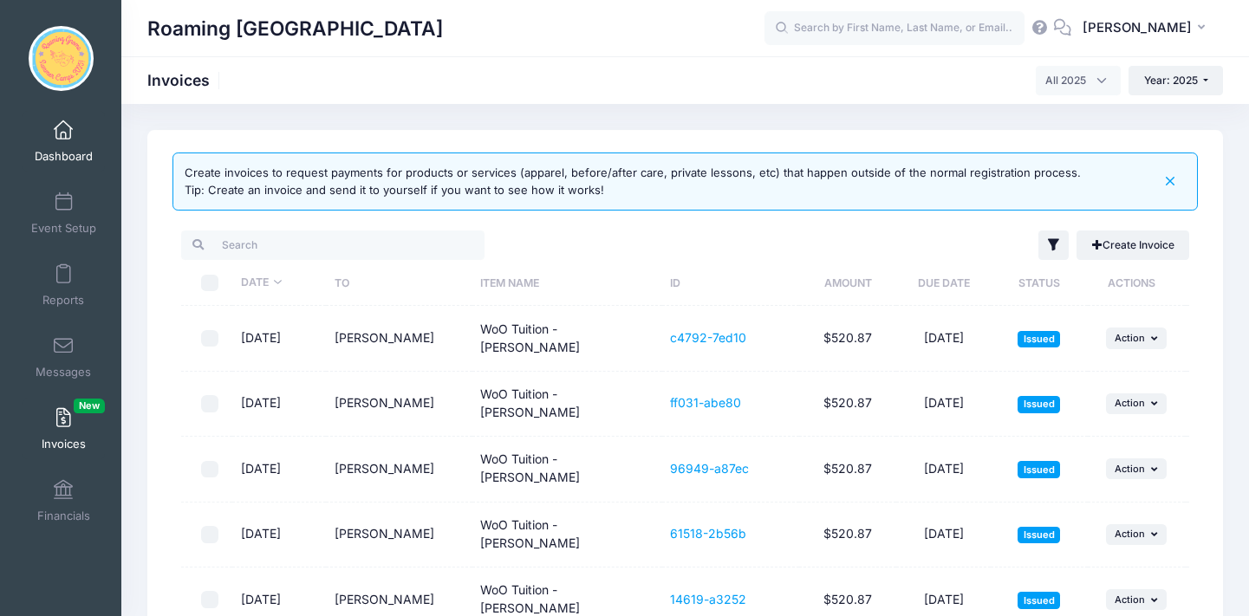
click at [62, 140] on link "Dashboard" at bounding box center [64, 141] width 82 height 61
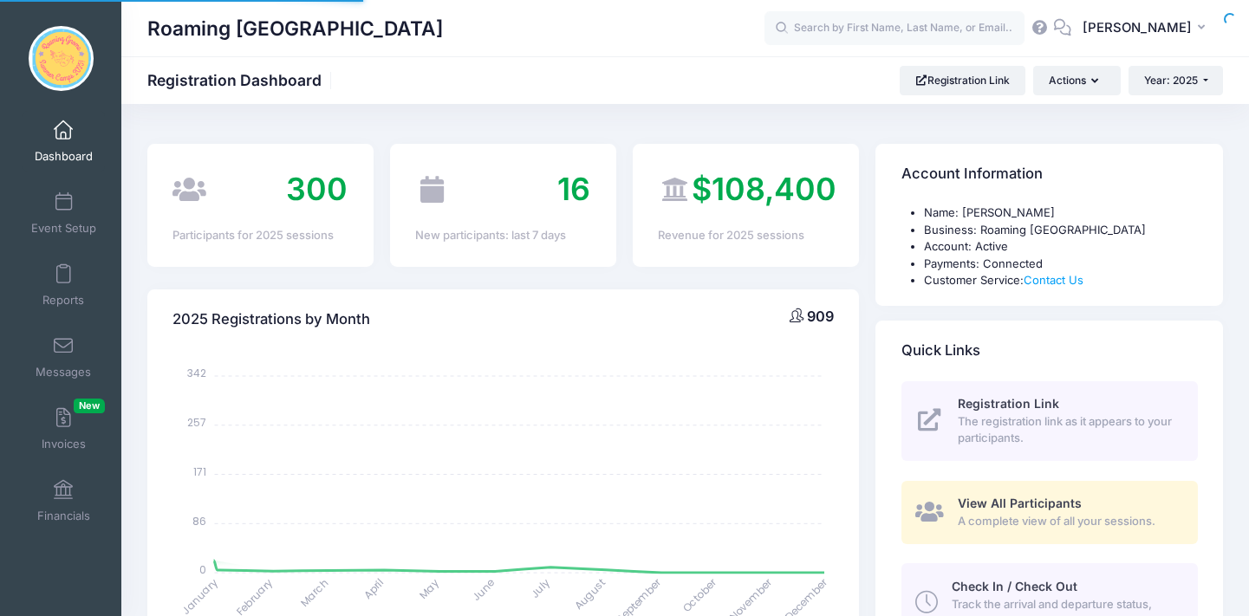
select select
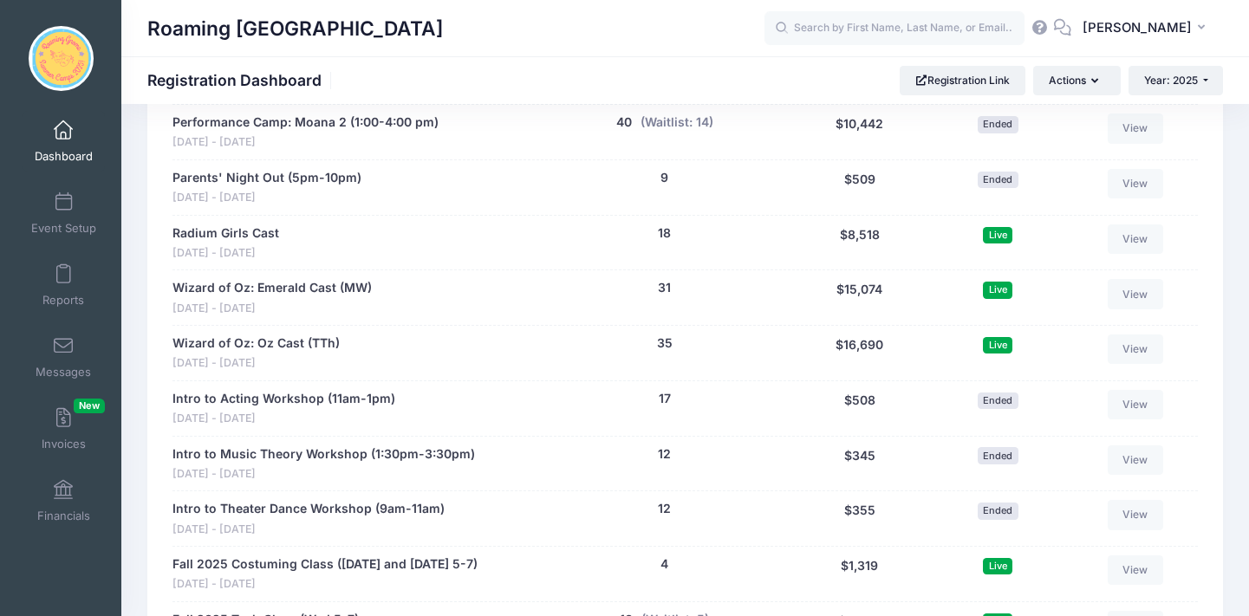
scroll to position [3301, 0]
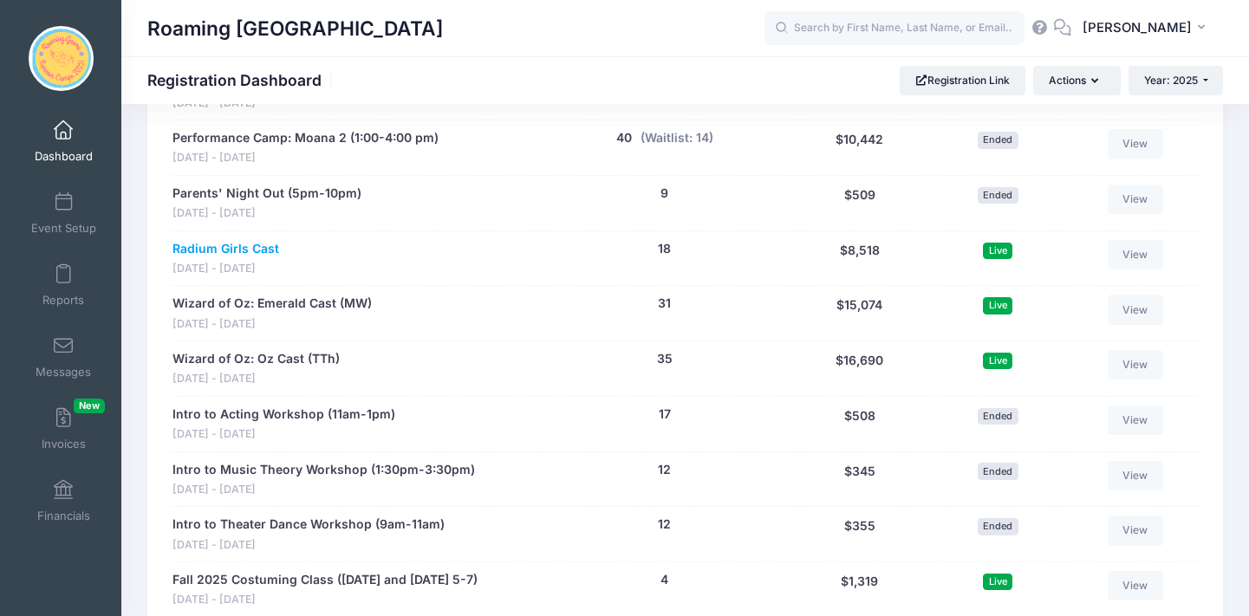
click at [231, 240] on link "Radium Girls Cast" at bounding box center [226, 249] width 107 height 18
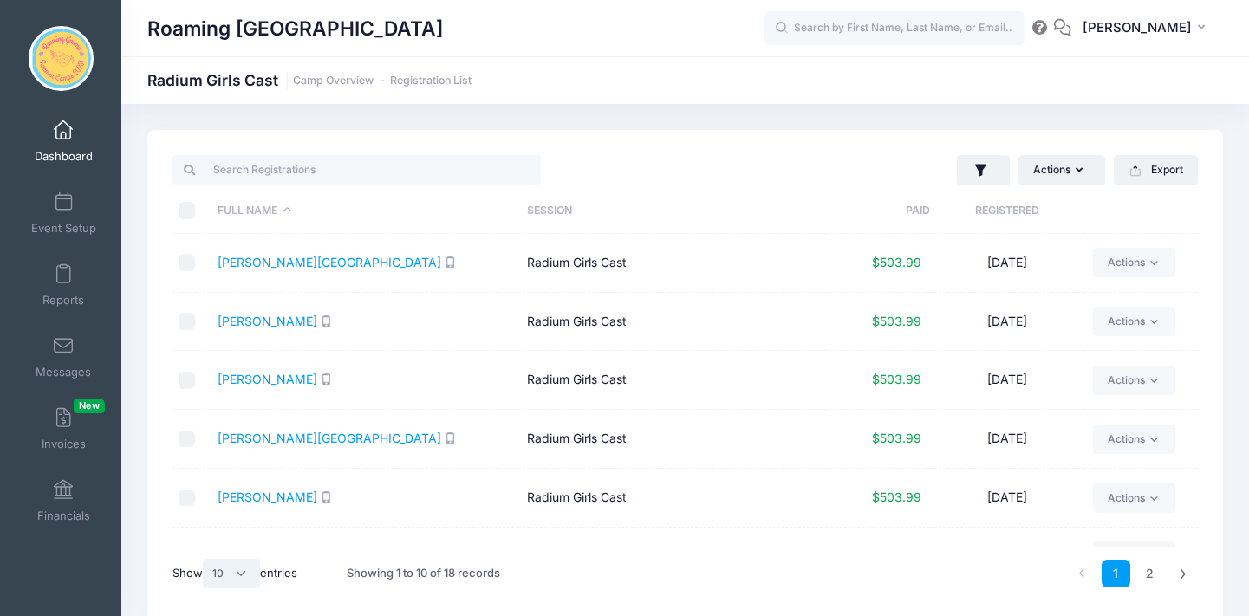
select select "25"
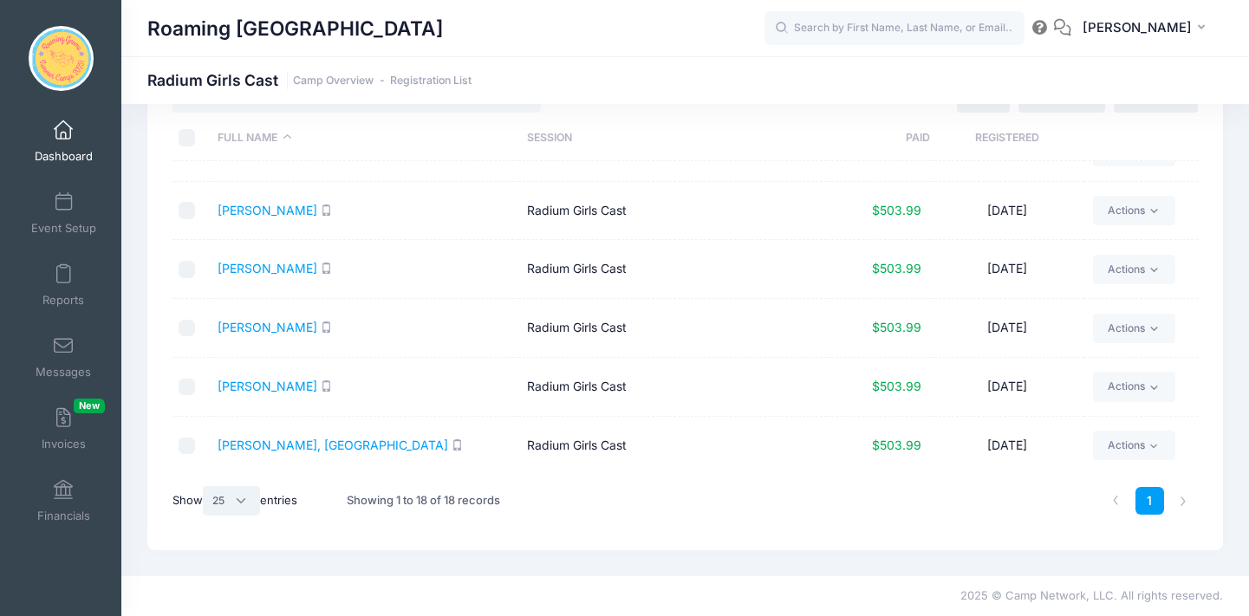
scroll to position [73, 0]
